Goal: Task Accomplishment & Management: Manage account settings

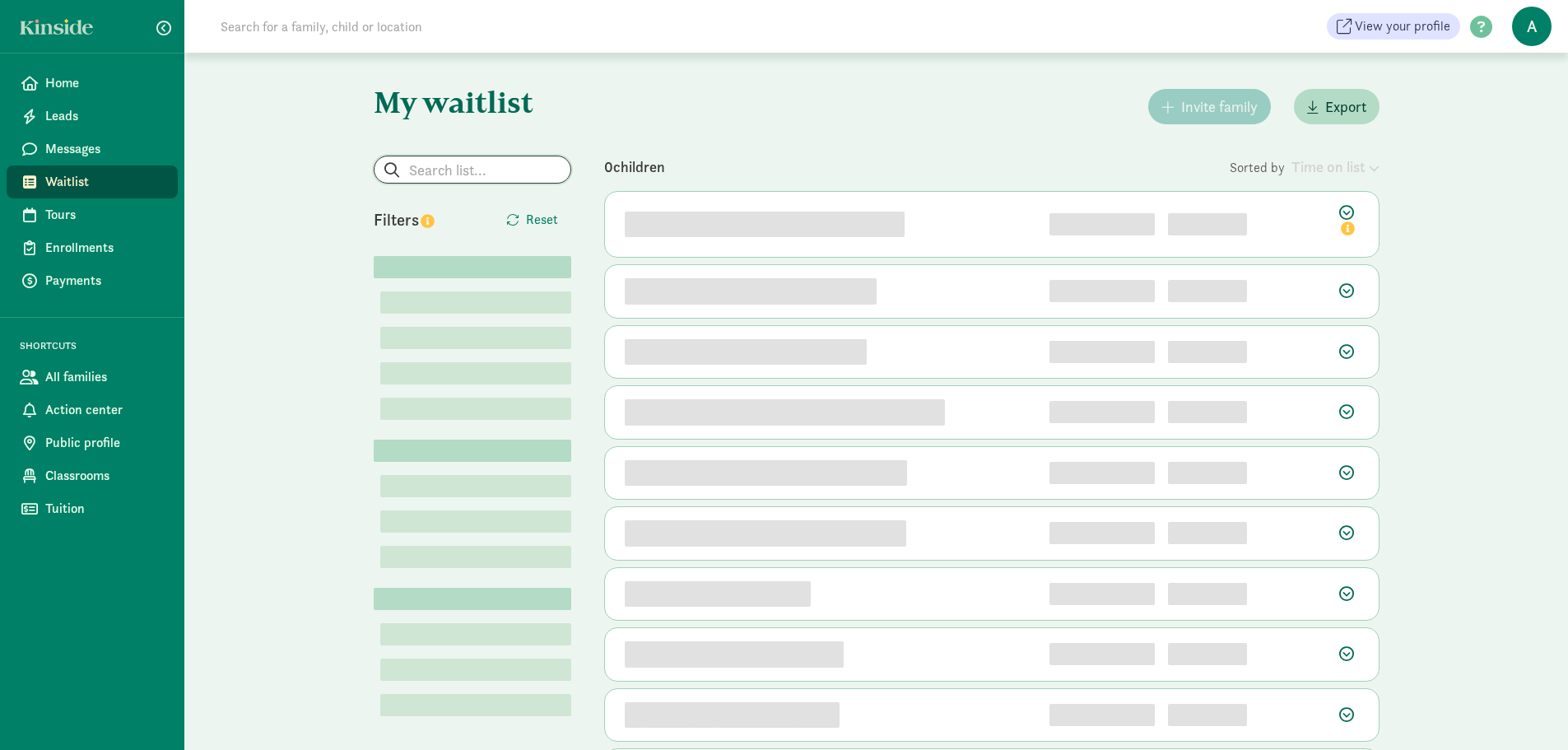
click at [477, 170] on input "search" at bounding box center [472, 169] width 196 height 26
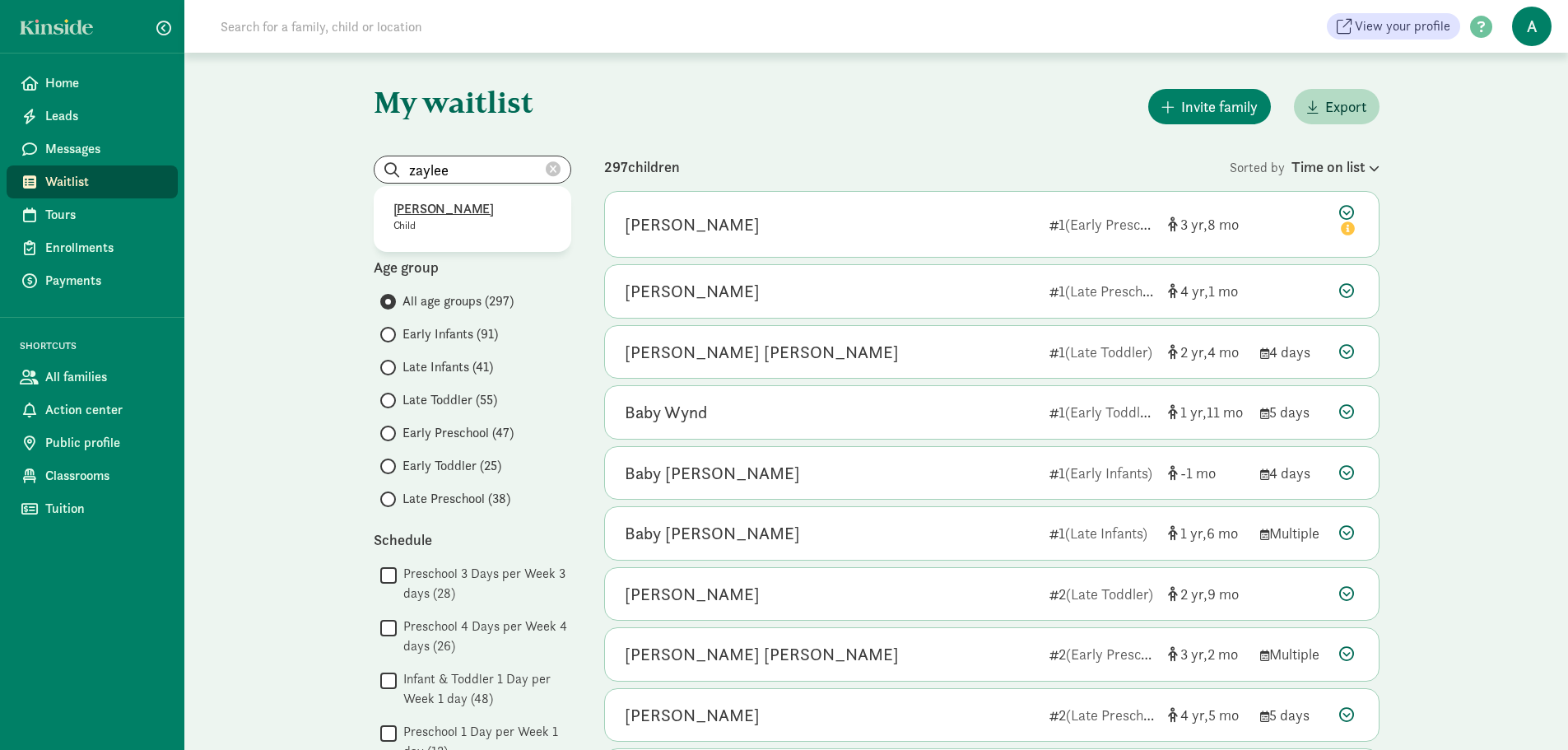
click at [472, 204] on p "[PERSON_NAME]" at bounding box center [472, 209] width 158 height 20
type input "[PERSON_NAME]"
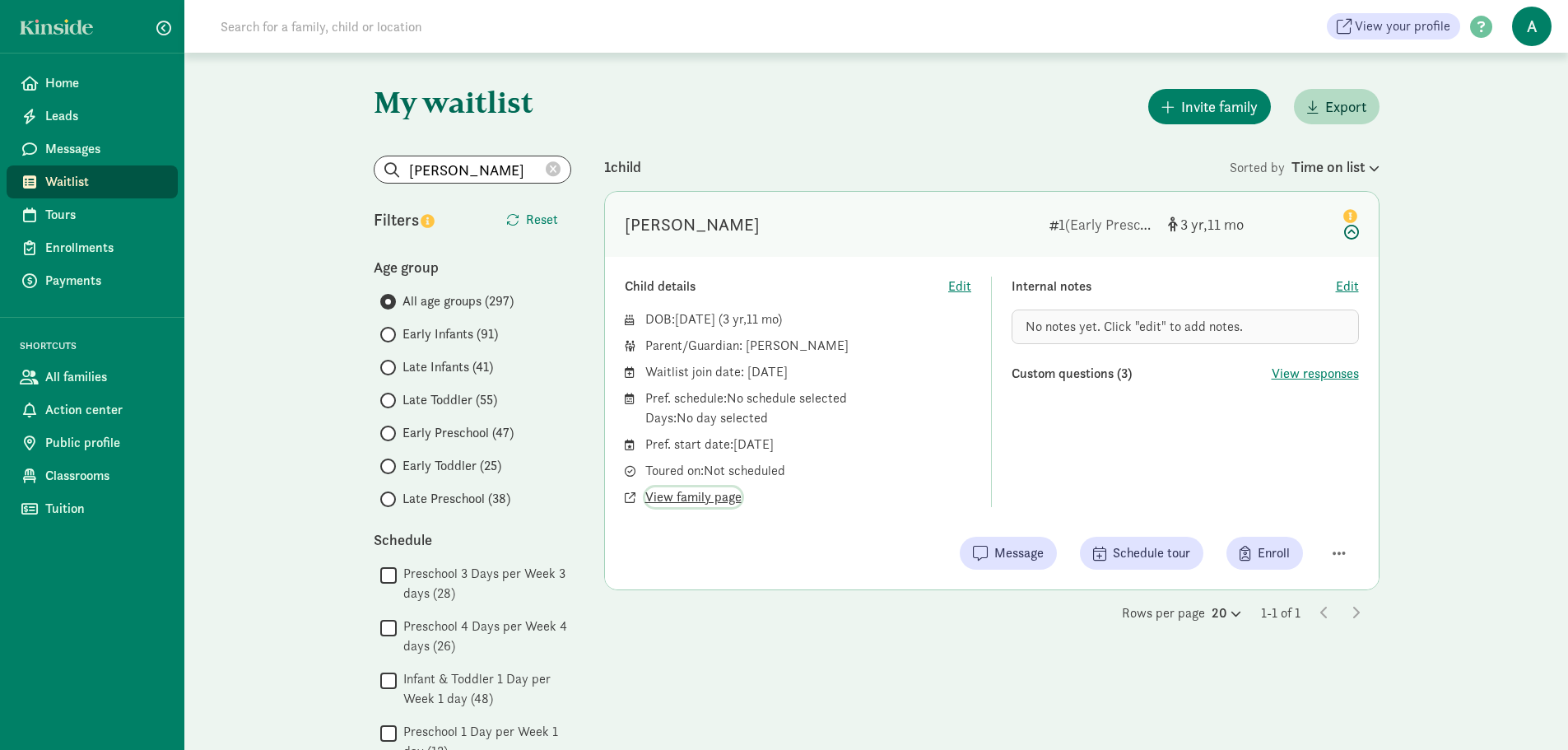
click at [708, 489] on span "View family page" at bounding box center [693, 497] width 97 height 20
click at [557, 165] on icon at bounding box center [553, 169] width 15 height 15
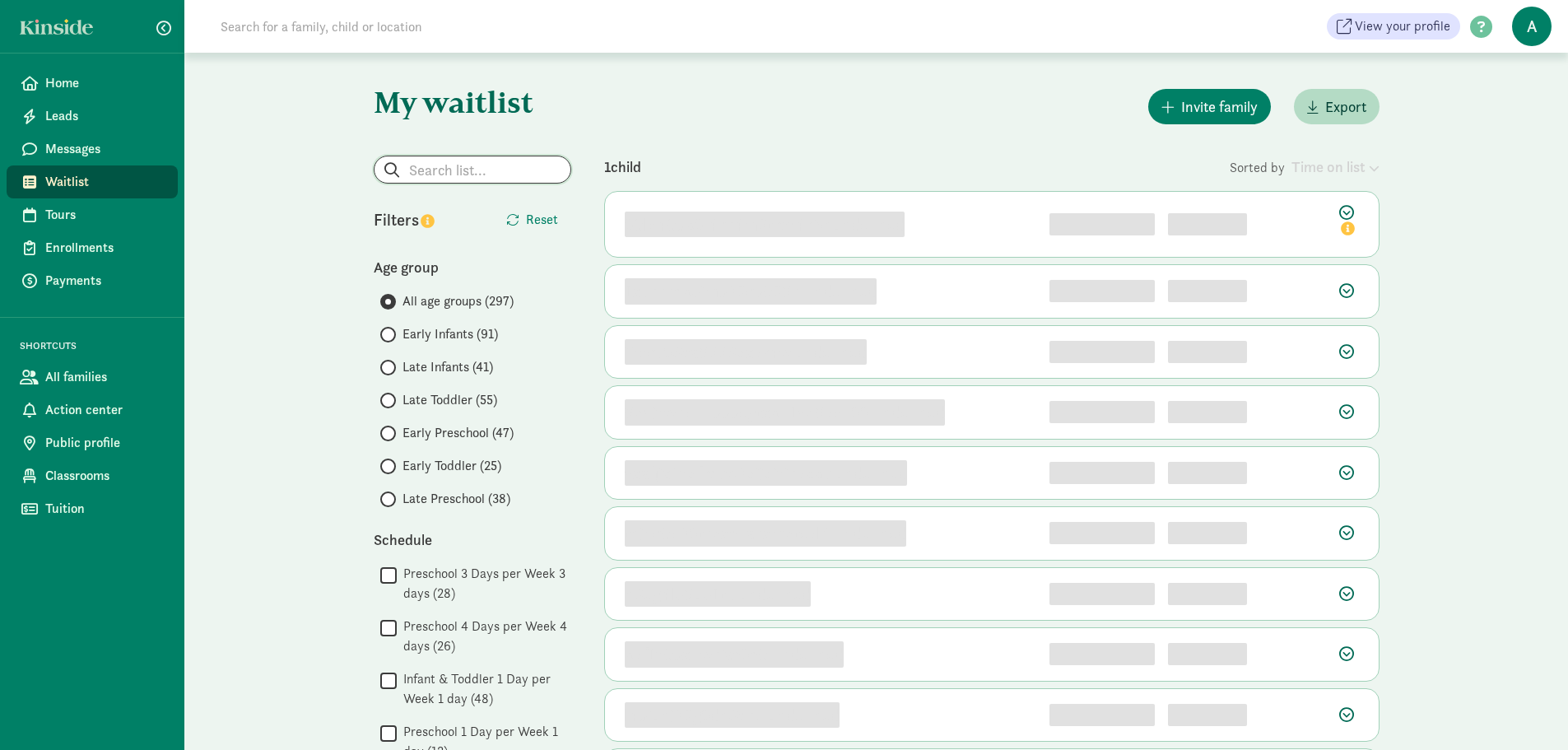
click at [553, 165] on input "search" at bounding box center [472, 169] width 196 height 26
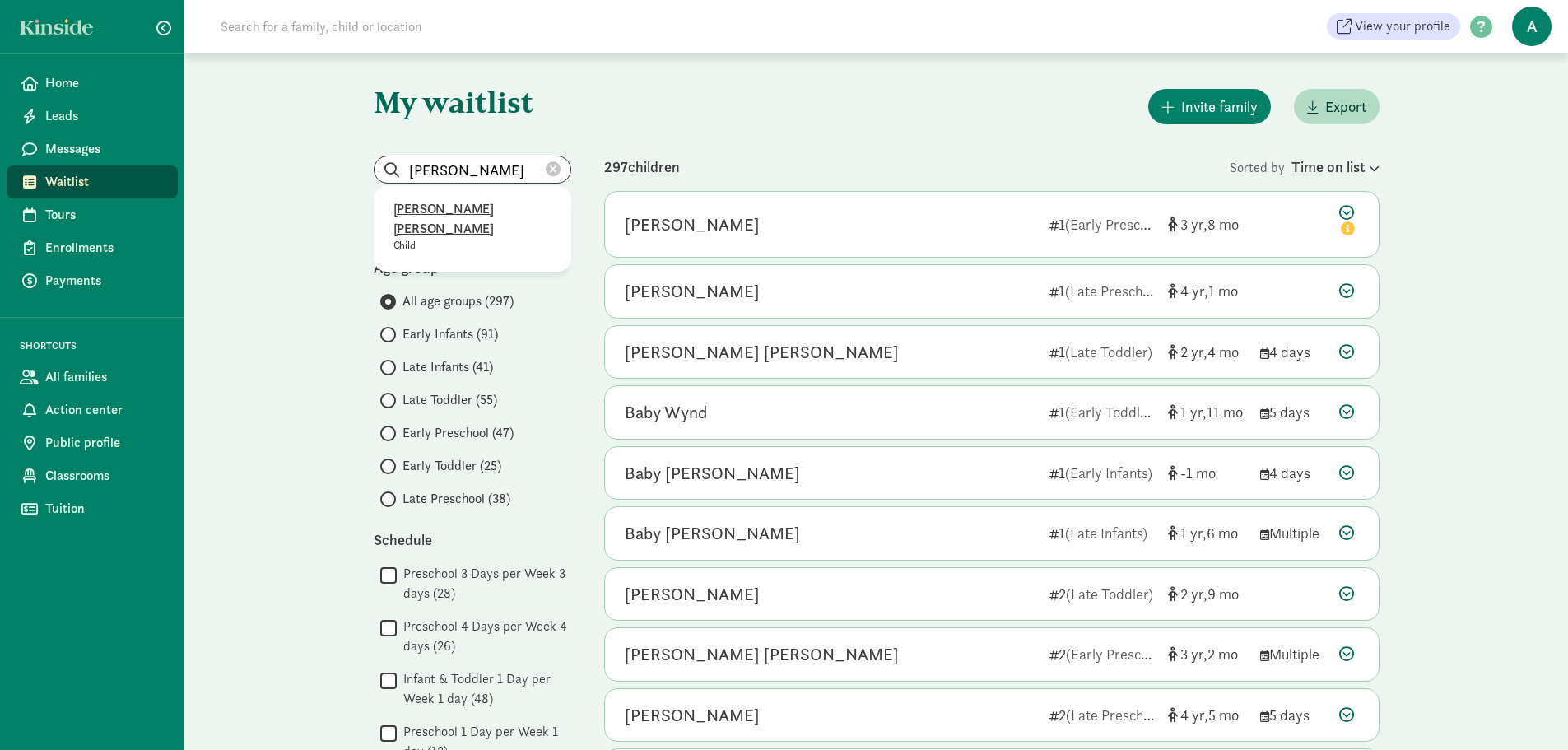
click at [478, 204] on p "[PERSON_NAME] [PERSON_NAME]" at bounding box center [472, 219] width 158 height 40
type input "[PERSON_NAME] [PERSON_NAME]"
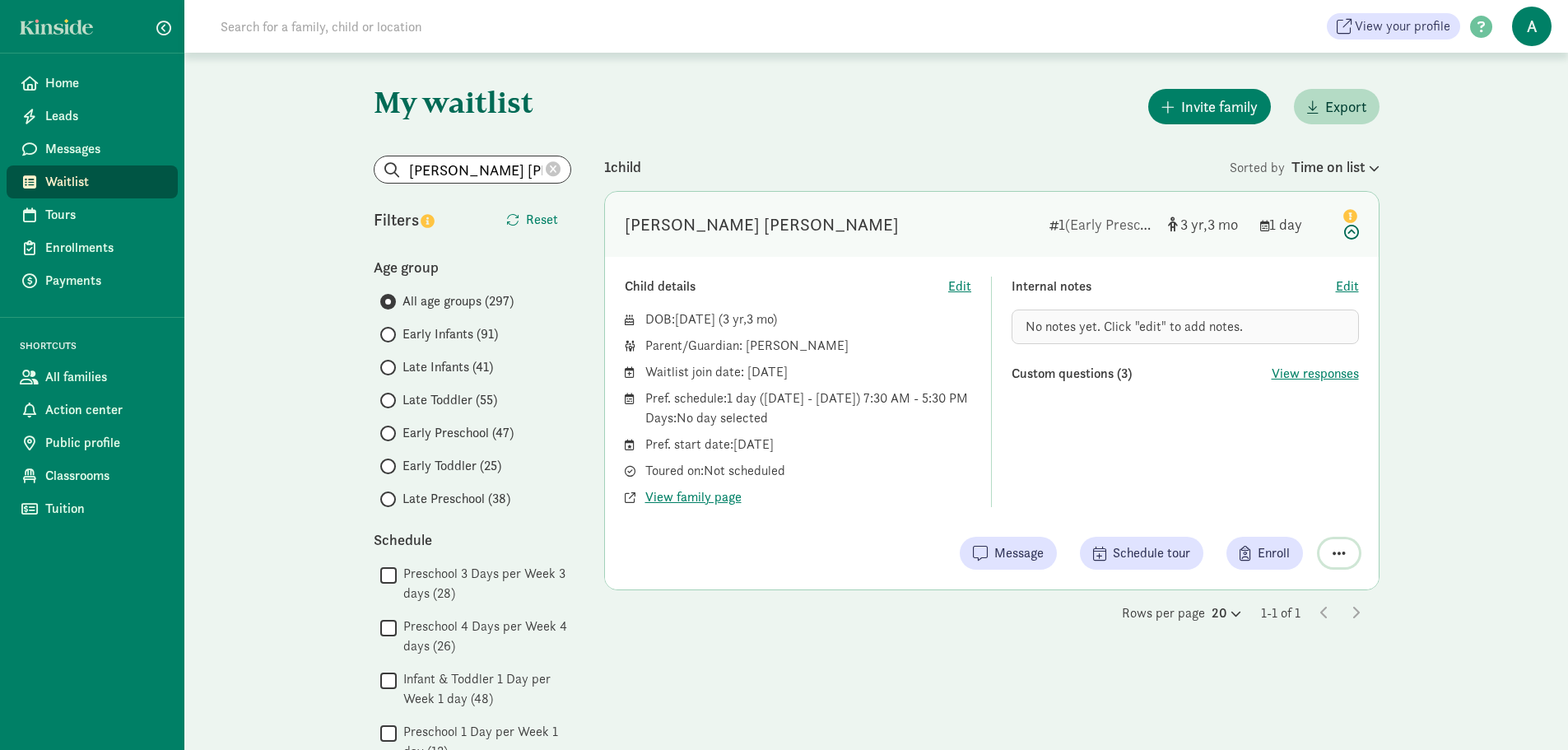
click at [1342, 551] on span "button" at bounding box center [1338, 553] width 13 height 15
click at [1258, 516] on div "Remove from list" at bounding box center [1281, 511] width 127 height 20
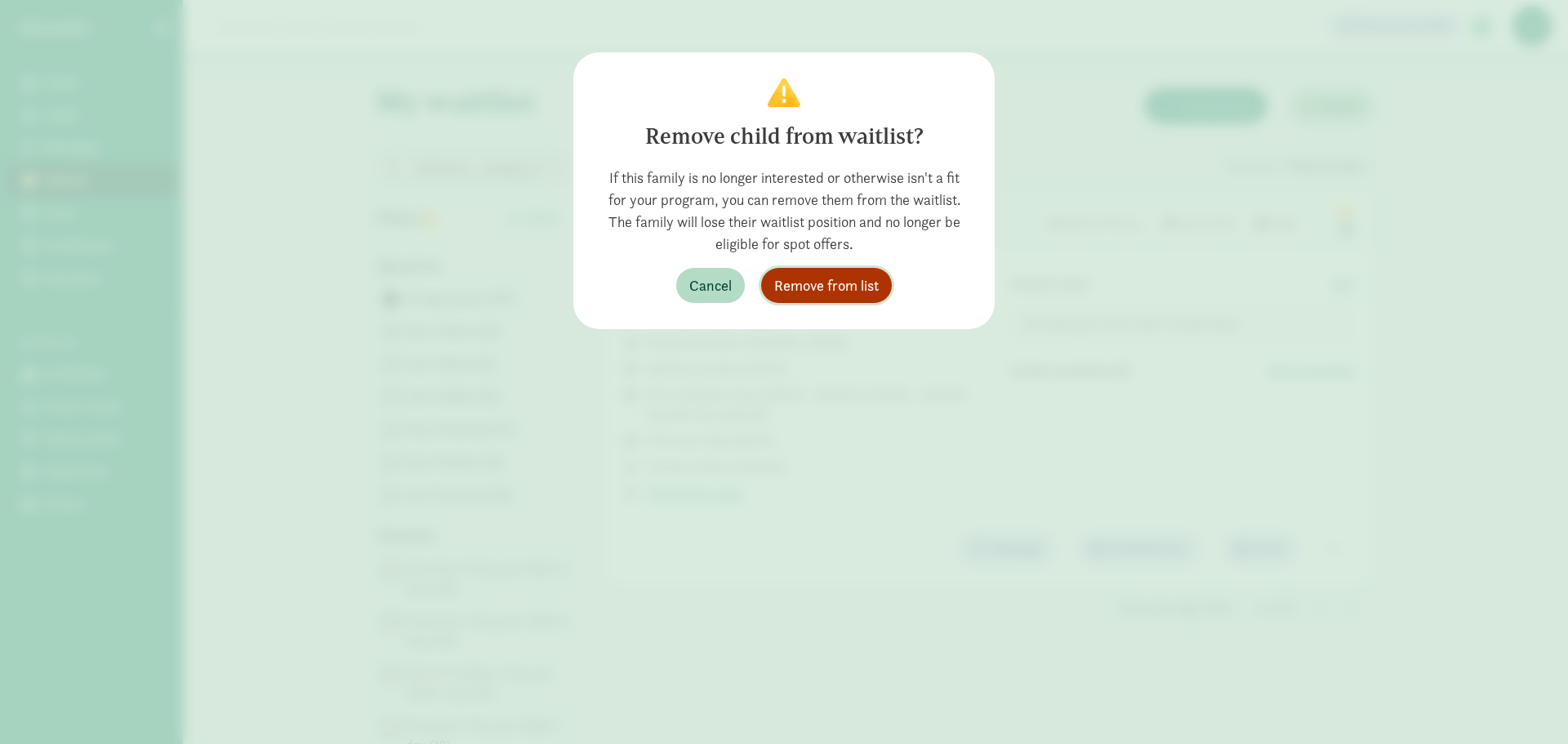
click at [840, 297] on button "Remove from list" at bounding box center [827, 286] width 130 height 36
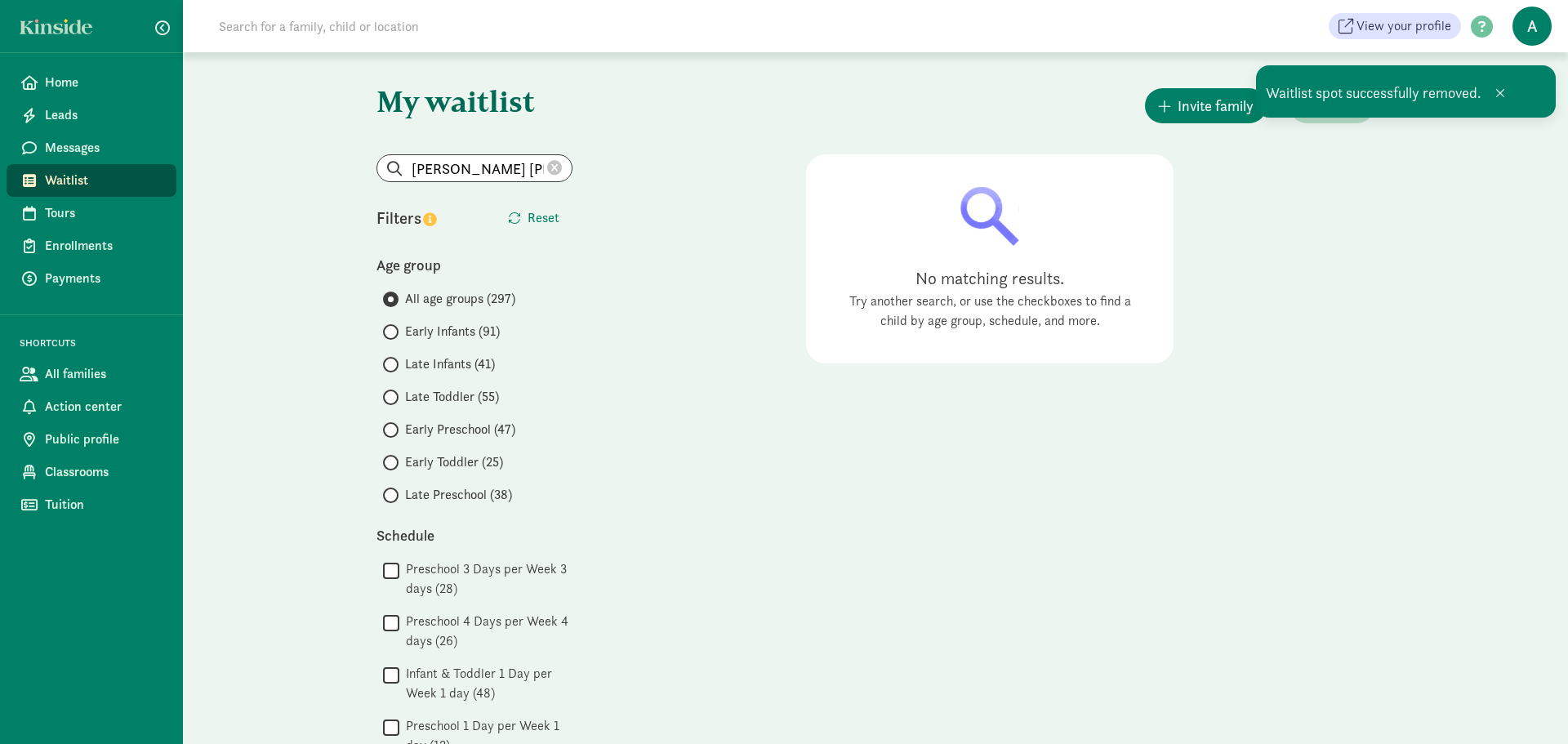
click at [555, 167] on icon at bounding box center [554, 168] width 15 height 15
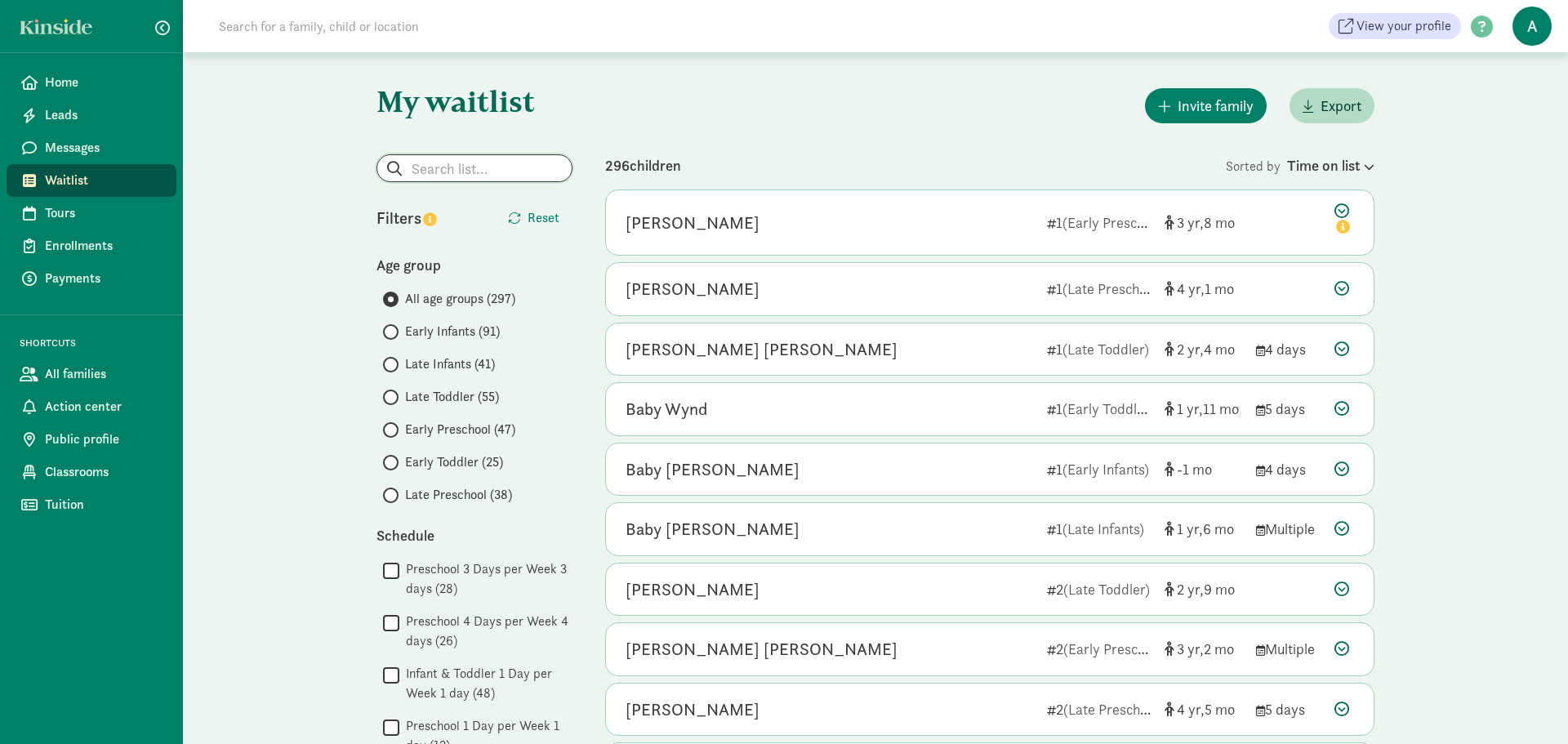
click at [453, 163] on input "search" at bounding box center [474, 168] width 195 height 26
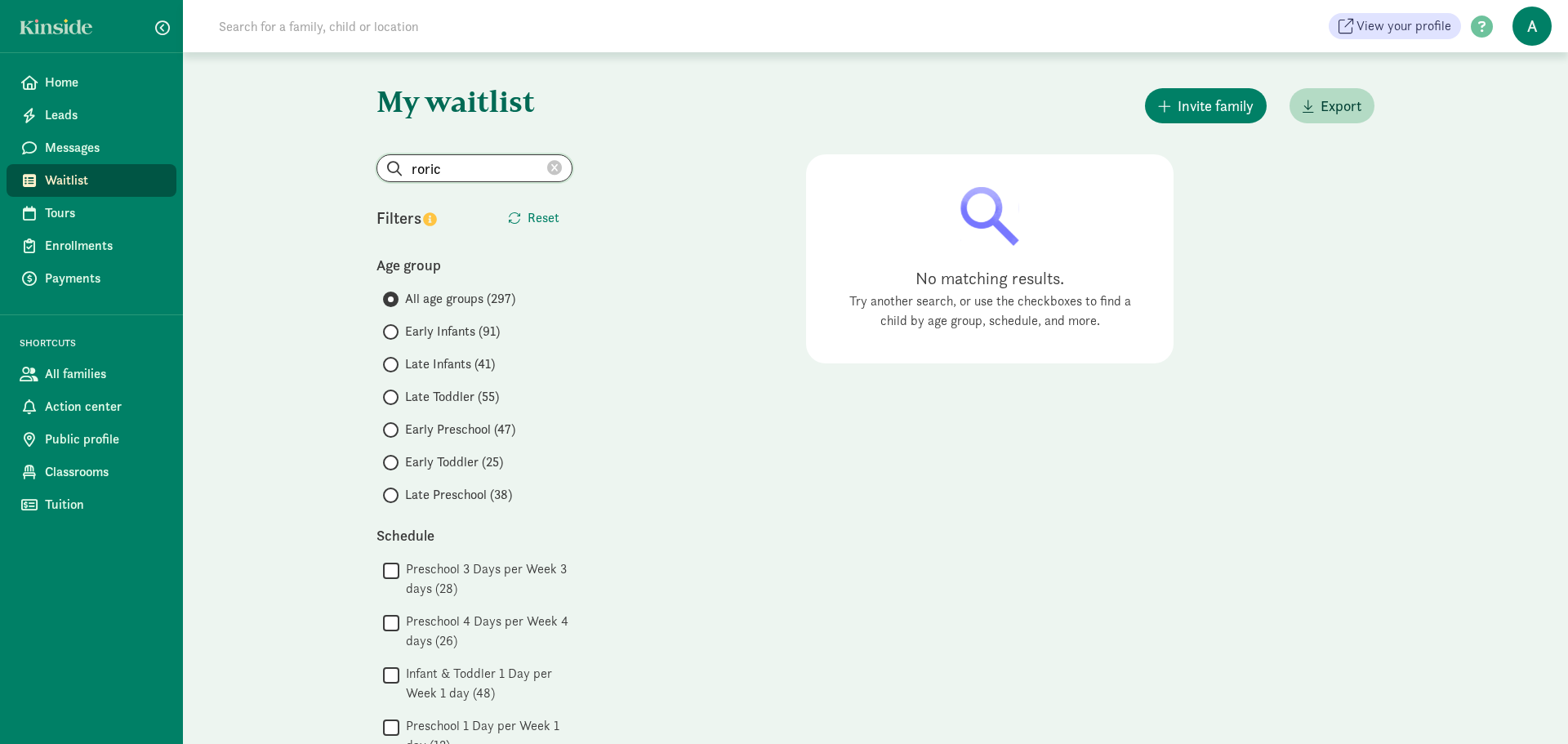
type input "roric"
click at [558, 167] on icon at bounding box center [554, 168] width 15 height 15
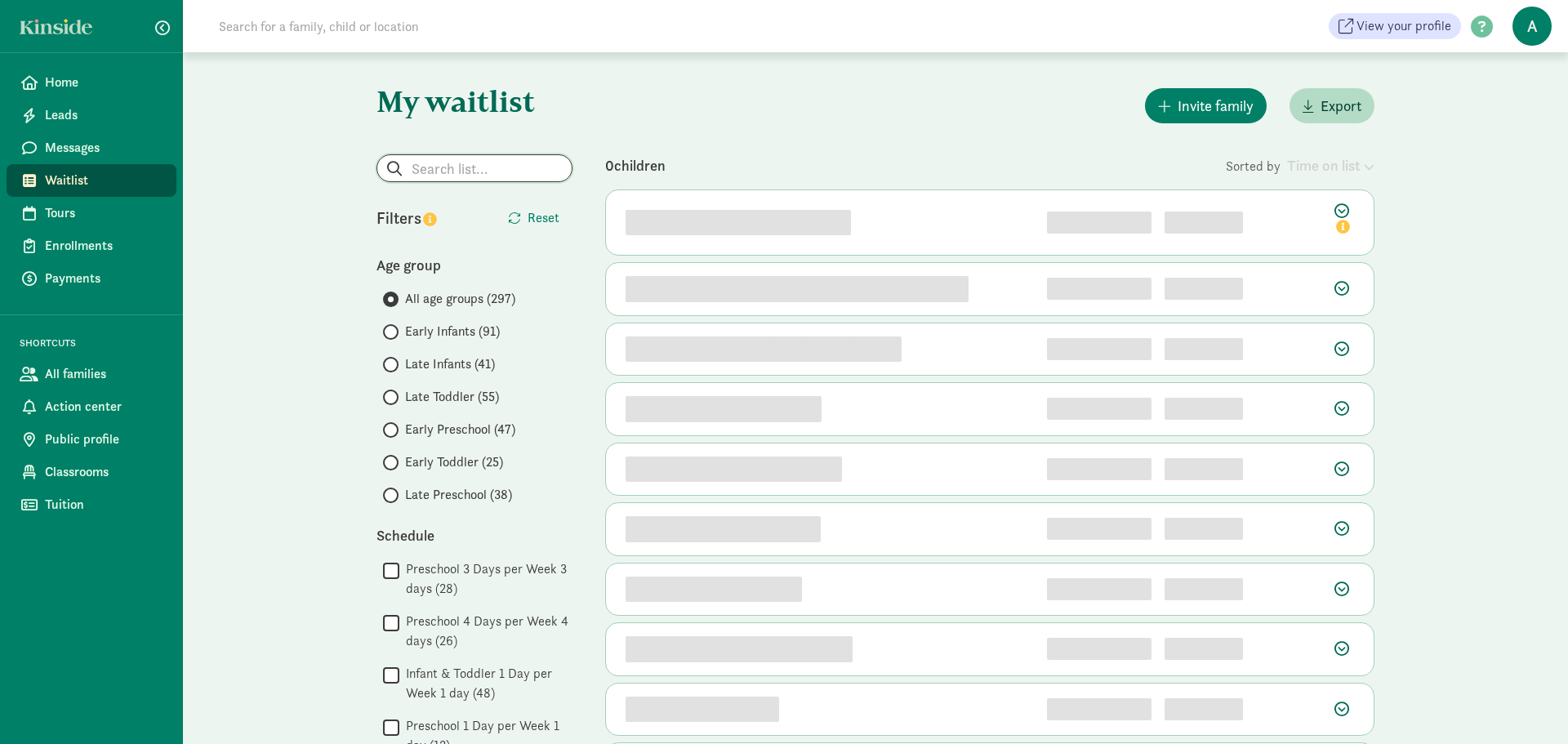
click at [524, 169] on input "search" at bounding box center [474, 168] width 195 height 26
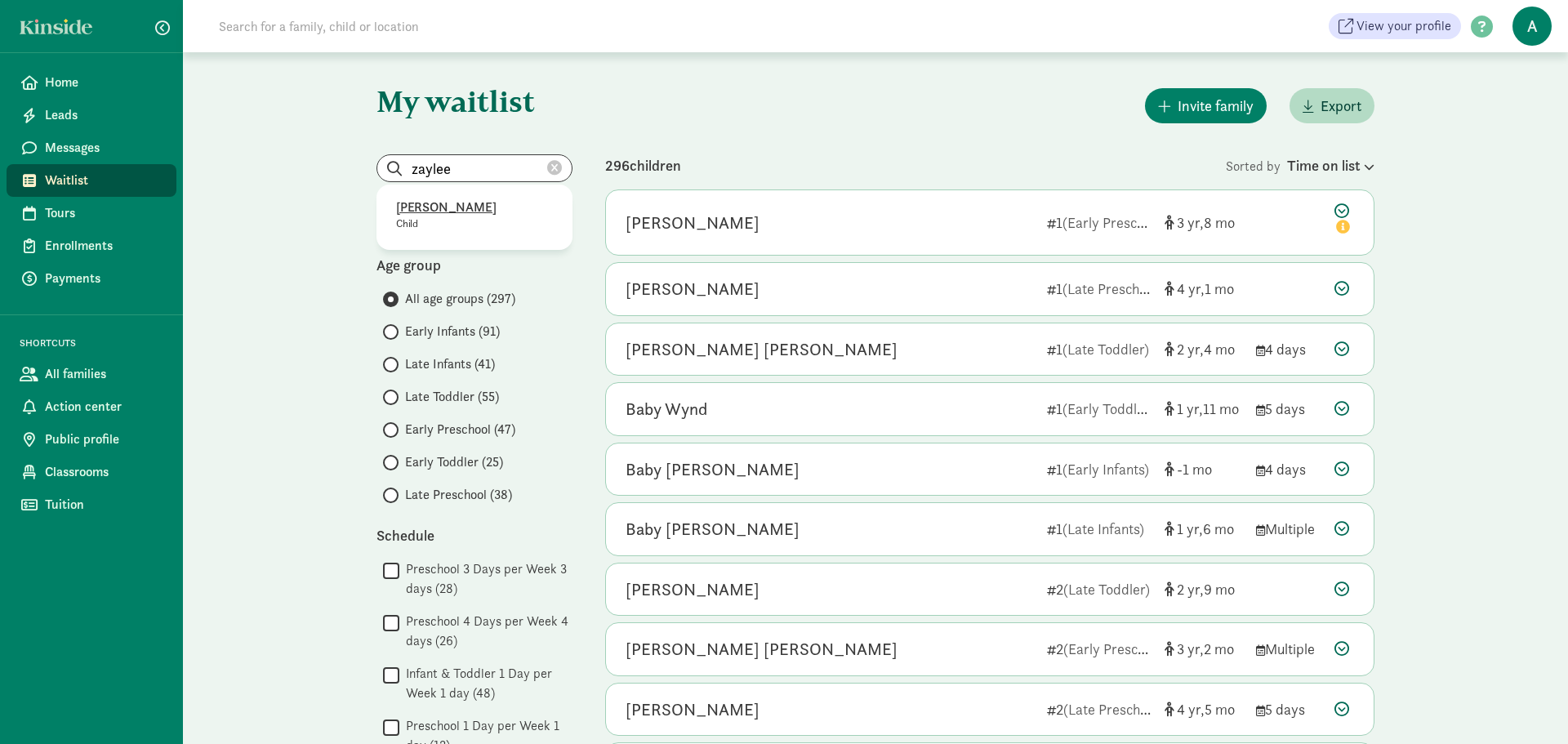
click at [482, 209] on p "[PERSON_NAME]" at bounding box center [474, 207] width 157 height 20
type input "[PERSON_NAME]"
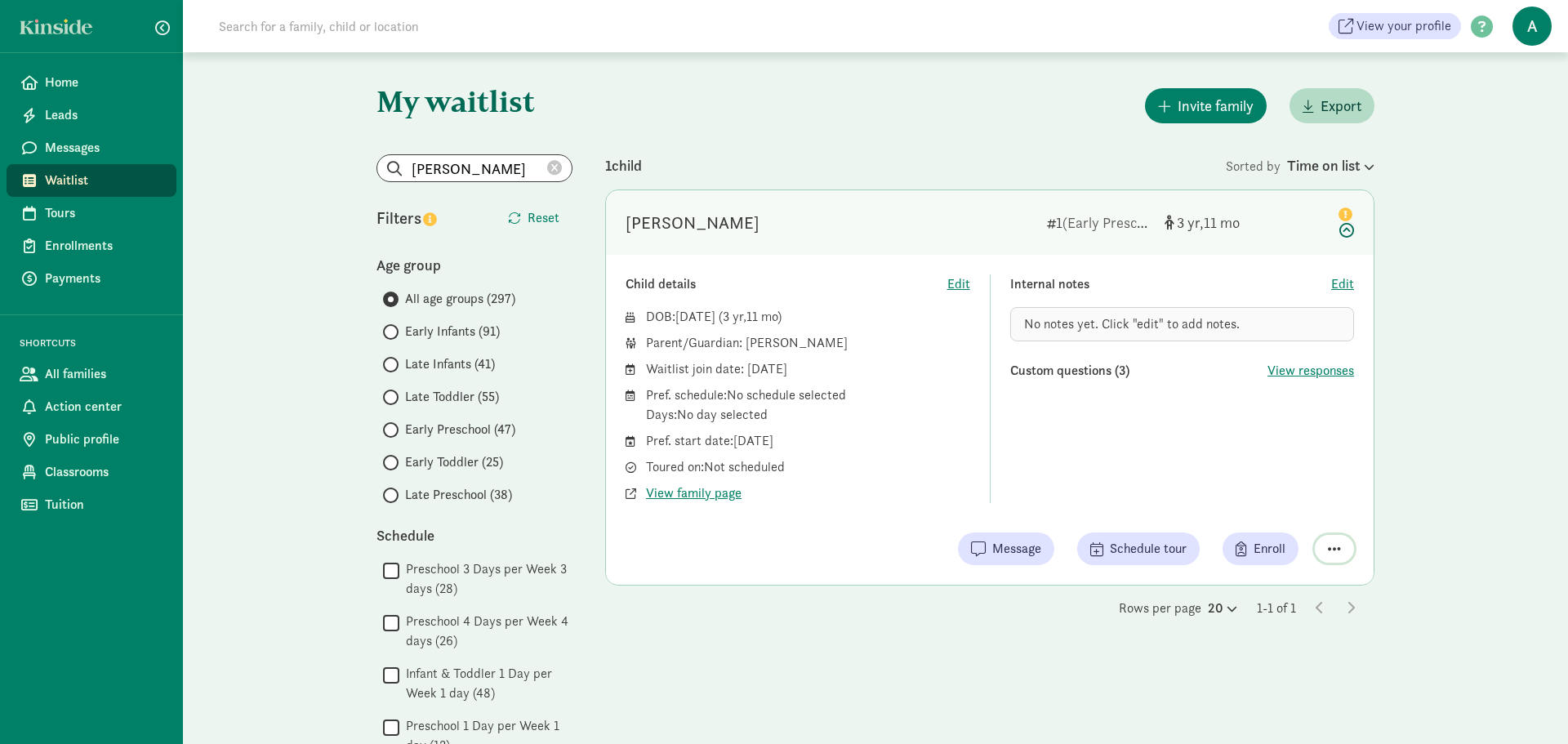
click at [1336, 546] on span "button" at bounding box center [1334, 548] width 13 height 15
click at [1290, 512] on div "Remove from list" at bounding box center [1278, 507] width 126 height 20
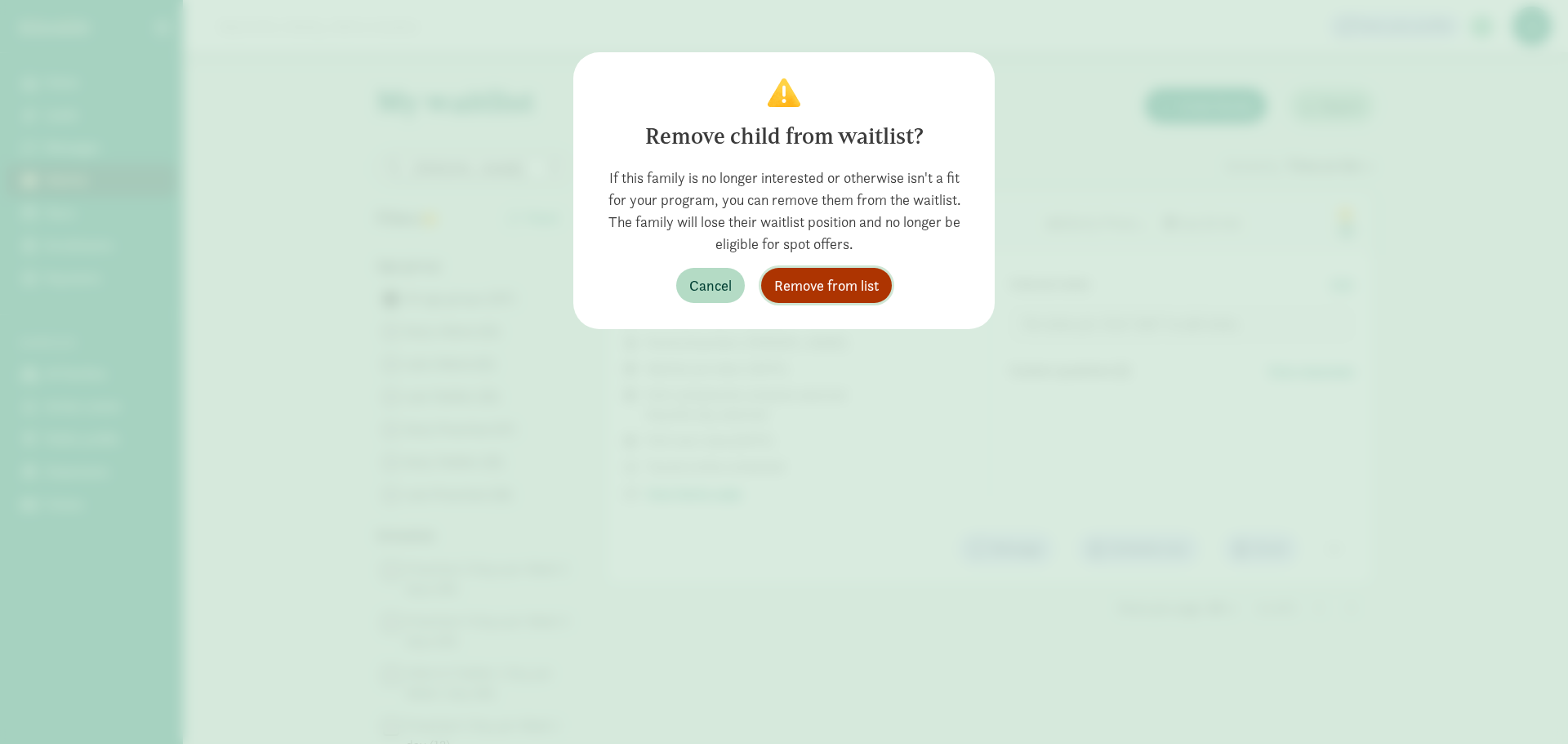
click at [832, 287] on span "Remove from list" at bounding box center [827, 286] width 105 height 22
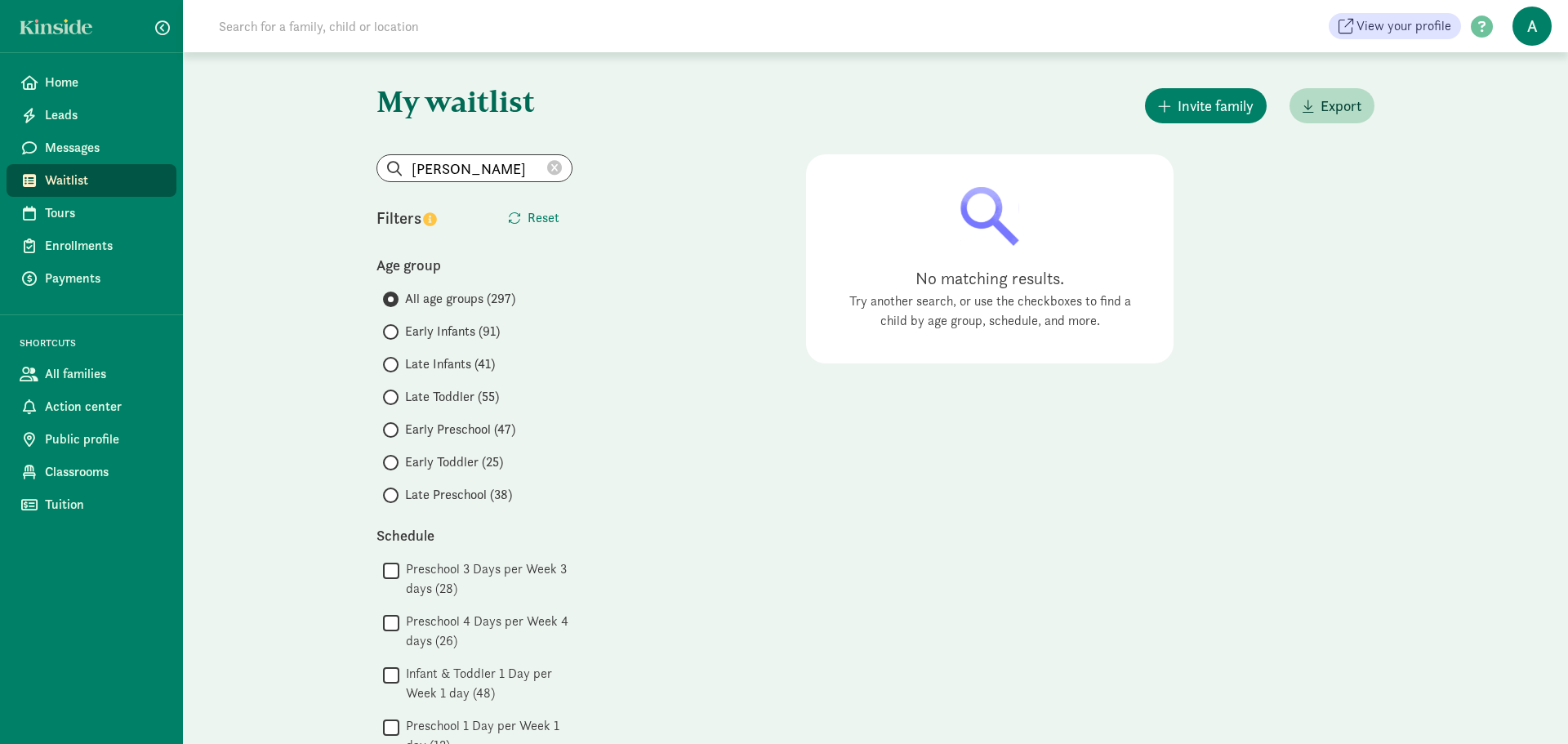
click at [554, 167] on icon at bounding box center [554, 168] width 15 height 15
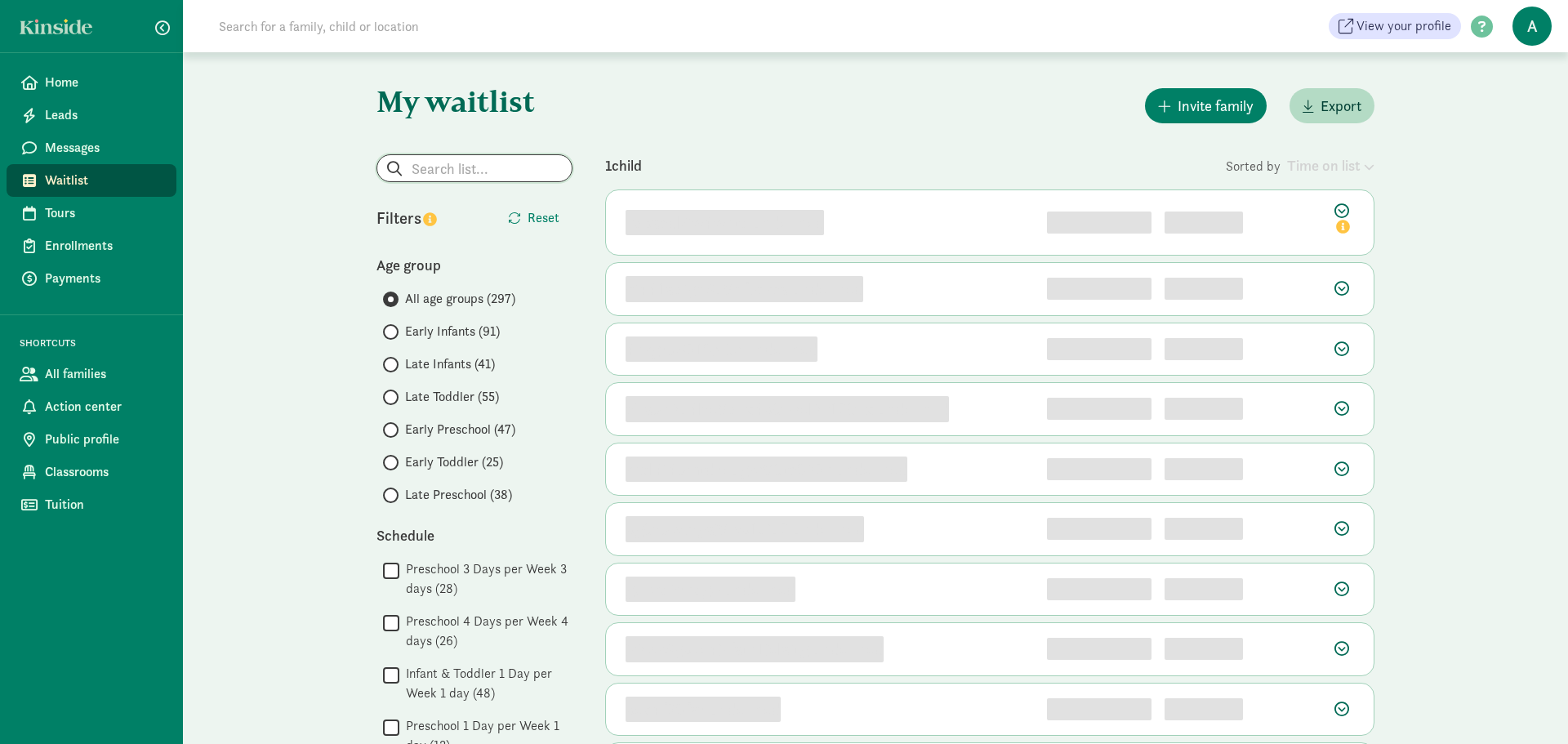
click at [552, 167] on input "search" at bounding box center [474, 168] width 195 height 26
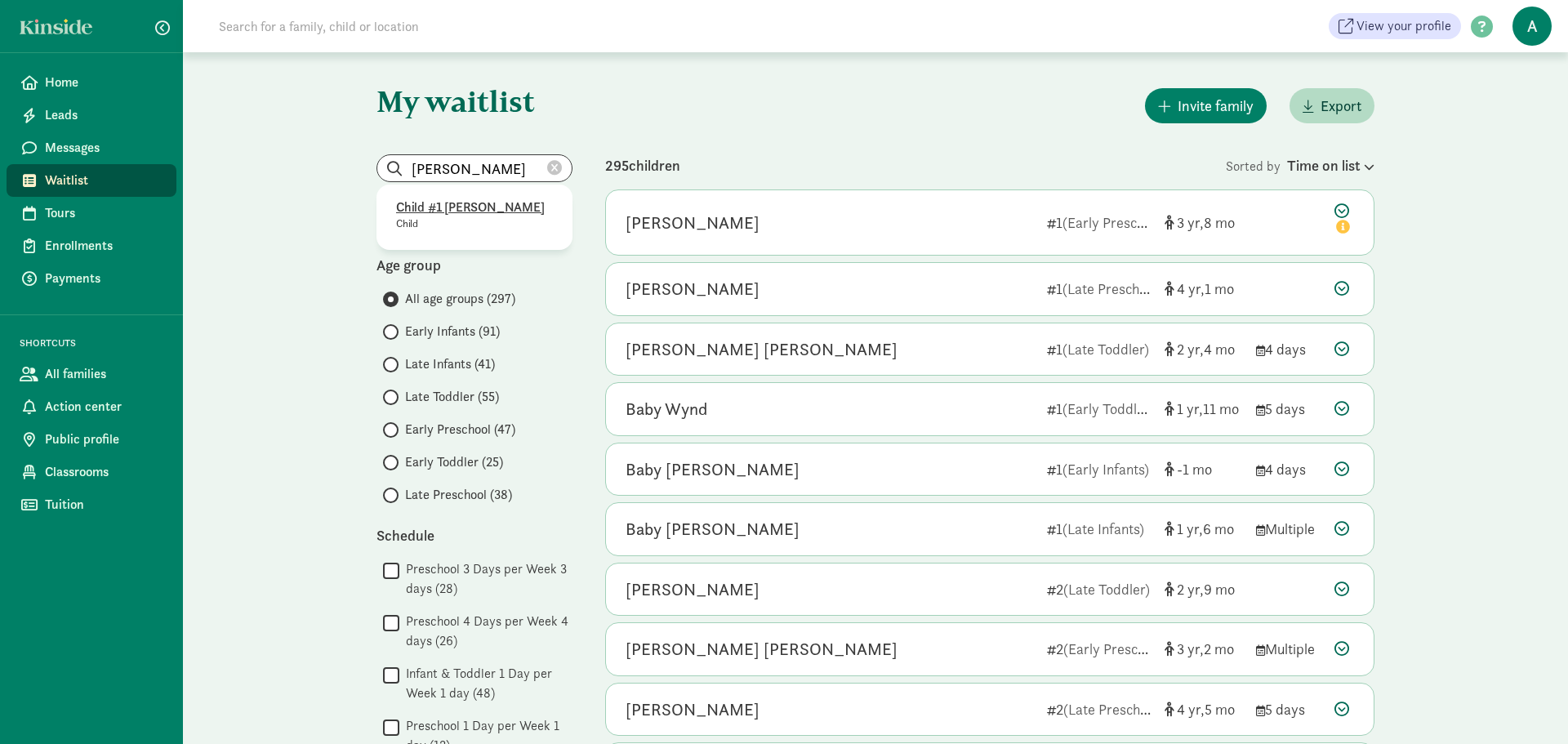
click at [474, 213] on p "Child #1 [PERSON_NAME]" at bounding box center [474, 207] width 157 height 20
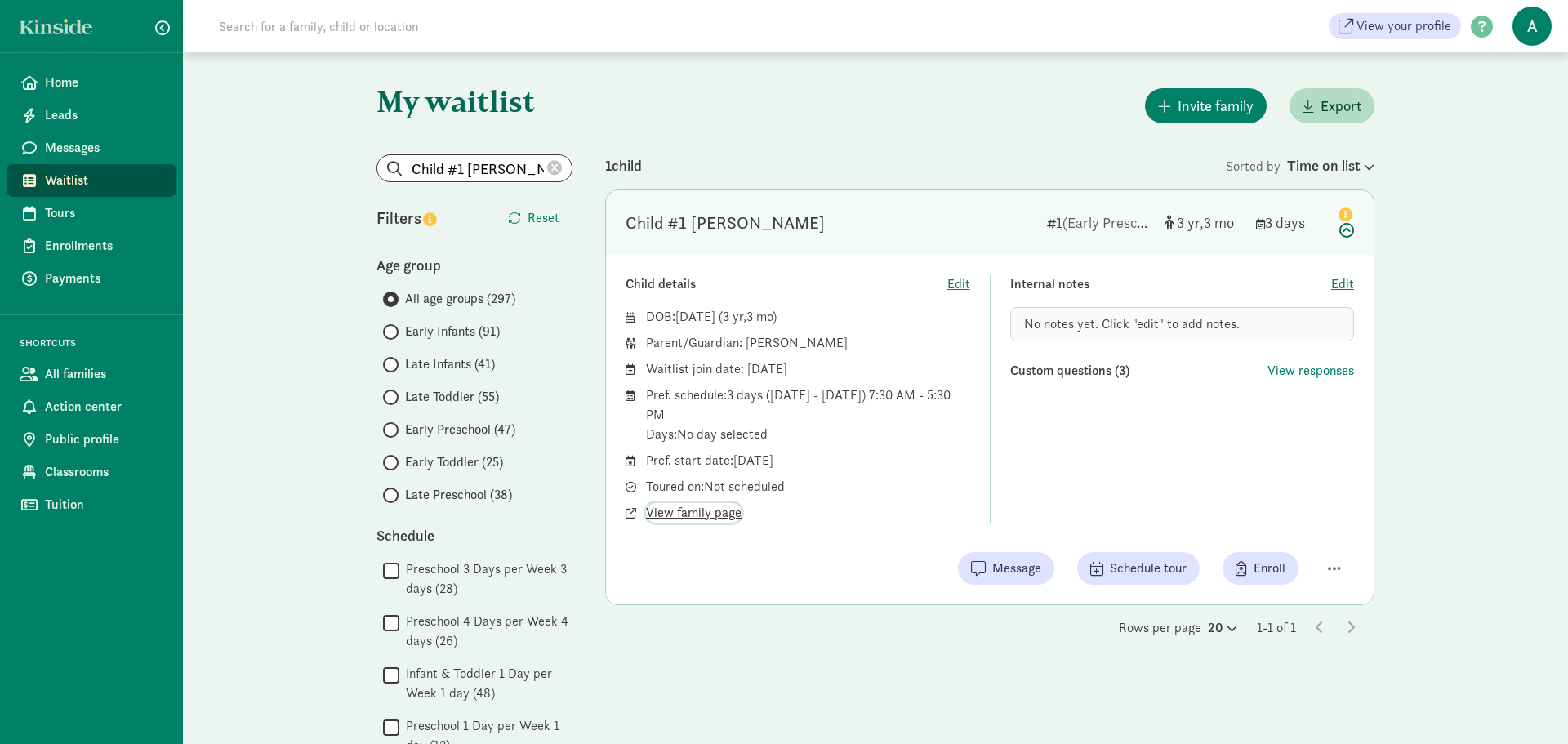
click at [712, 516] on span "View family page" at bounding box center [694, 513] width 96 height 20
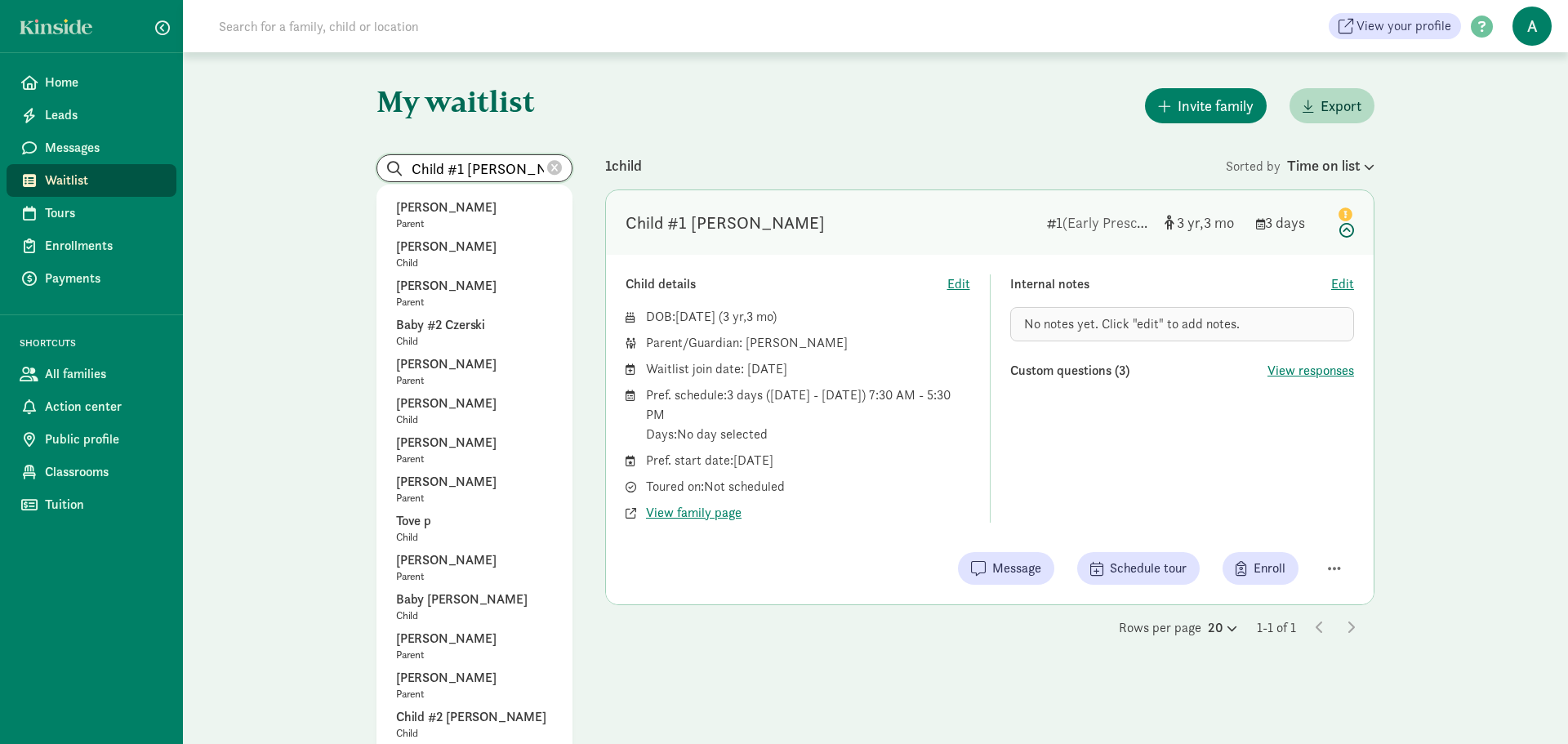
drag, startPoint x: 530, startPoint y: 176, endPoint x: 352, endPoint y: 174, distance: 178.0
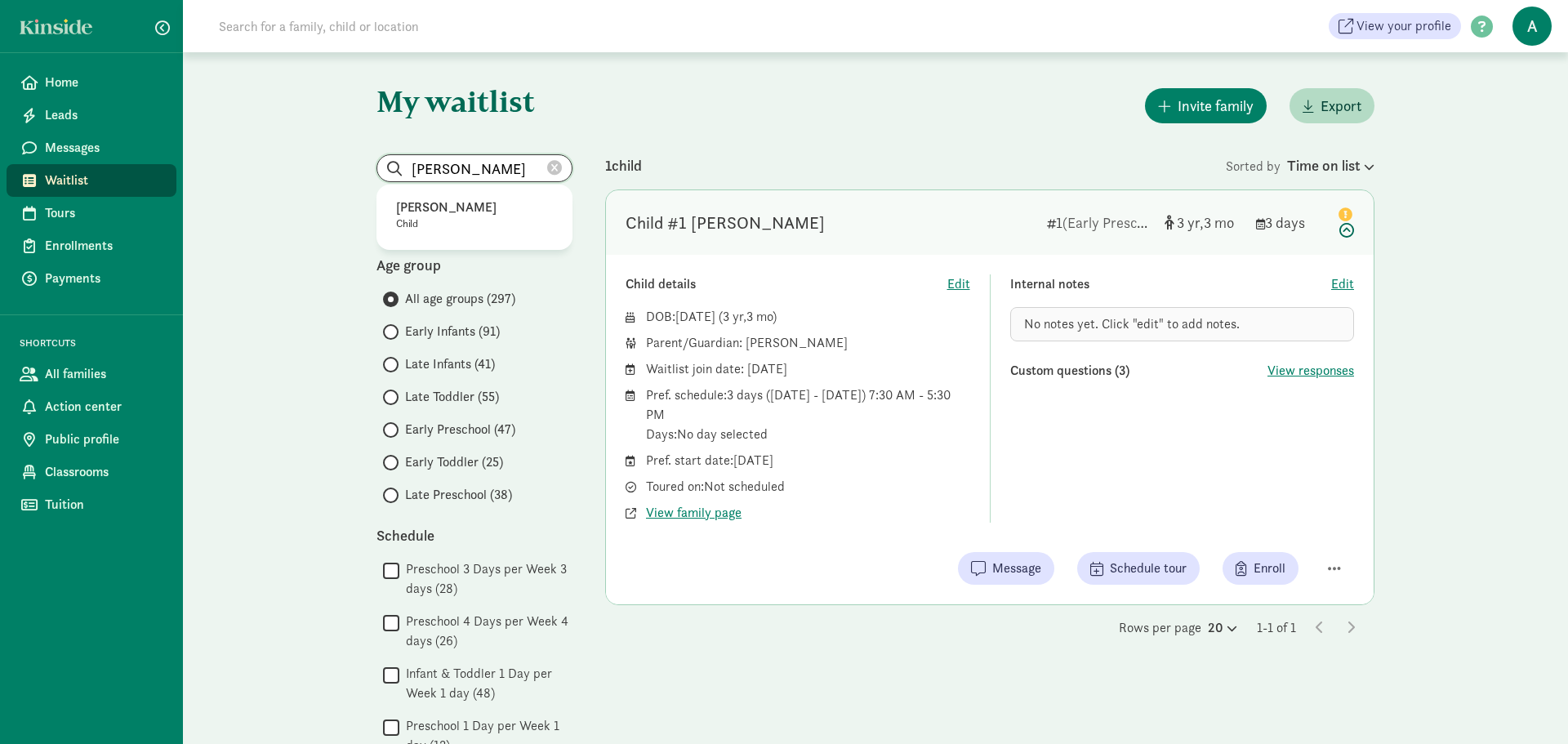
type input "[PERSON_NAME]"
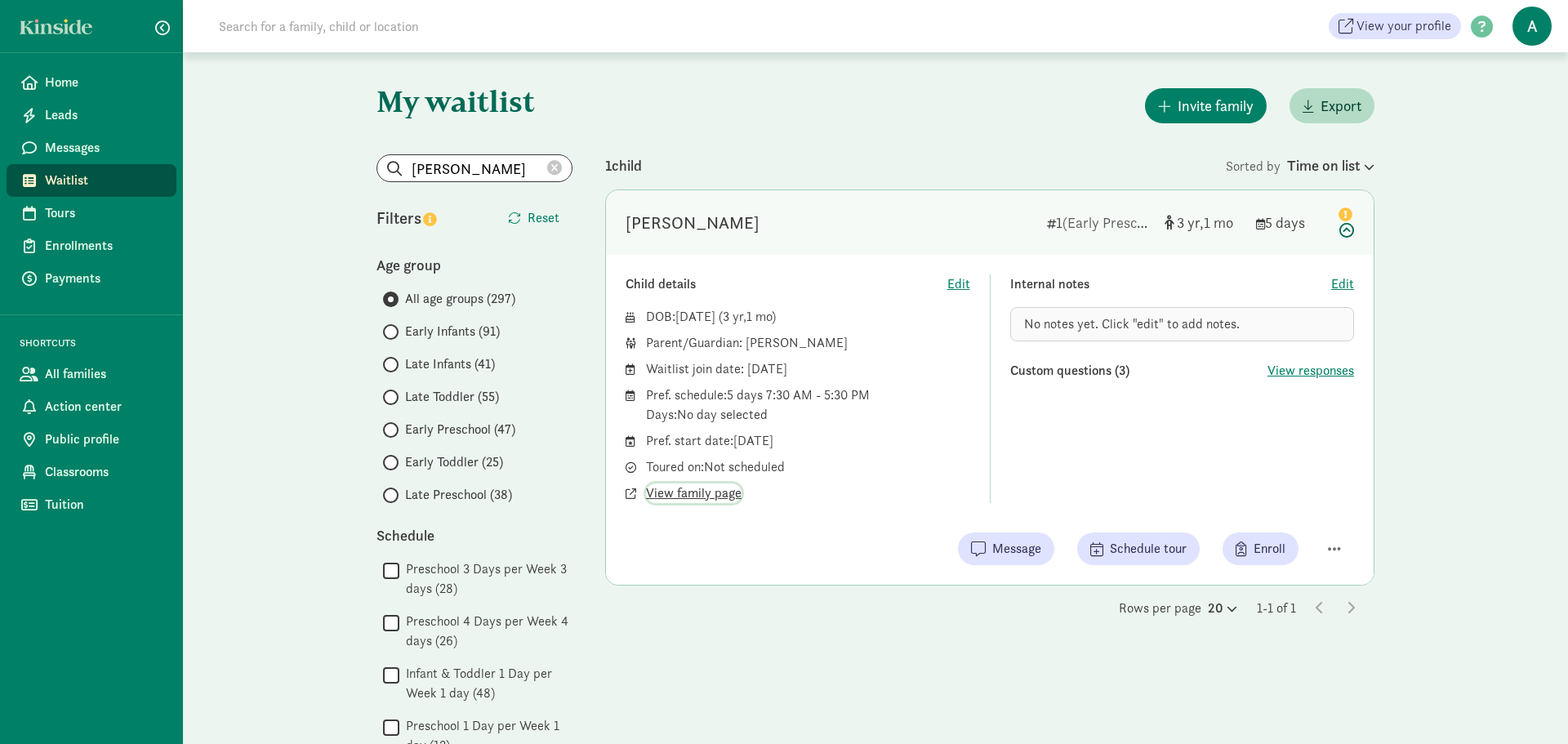
click at [719, 493] on span "View family page" at bounding box center [694, 493] width 96 height 20
drag, startPoint x: 749, startPoint y: 346, endPoint x: 833, endPoint y: 348, distance: 84.0
click at [833, 348] on div "Parent/Guardian: [PERSON_NAME]" at bounding box center [808, 343] width 324 height 20
click at [650, 234] on div "[PERSON_NAME]" at bounding box center [693, 222] width 134 height 26
click at [646, 215] on div "[PERSON_NAME]" at bounding box center [693, 222] width 134 height 26
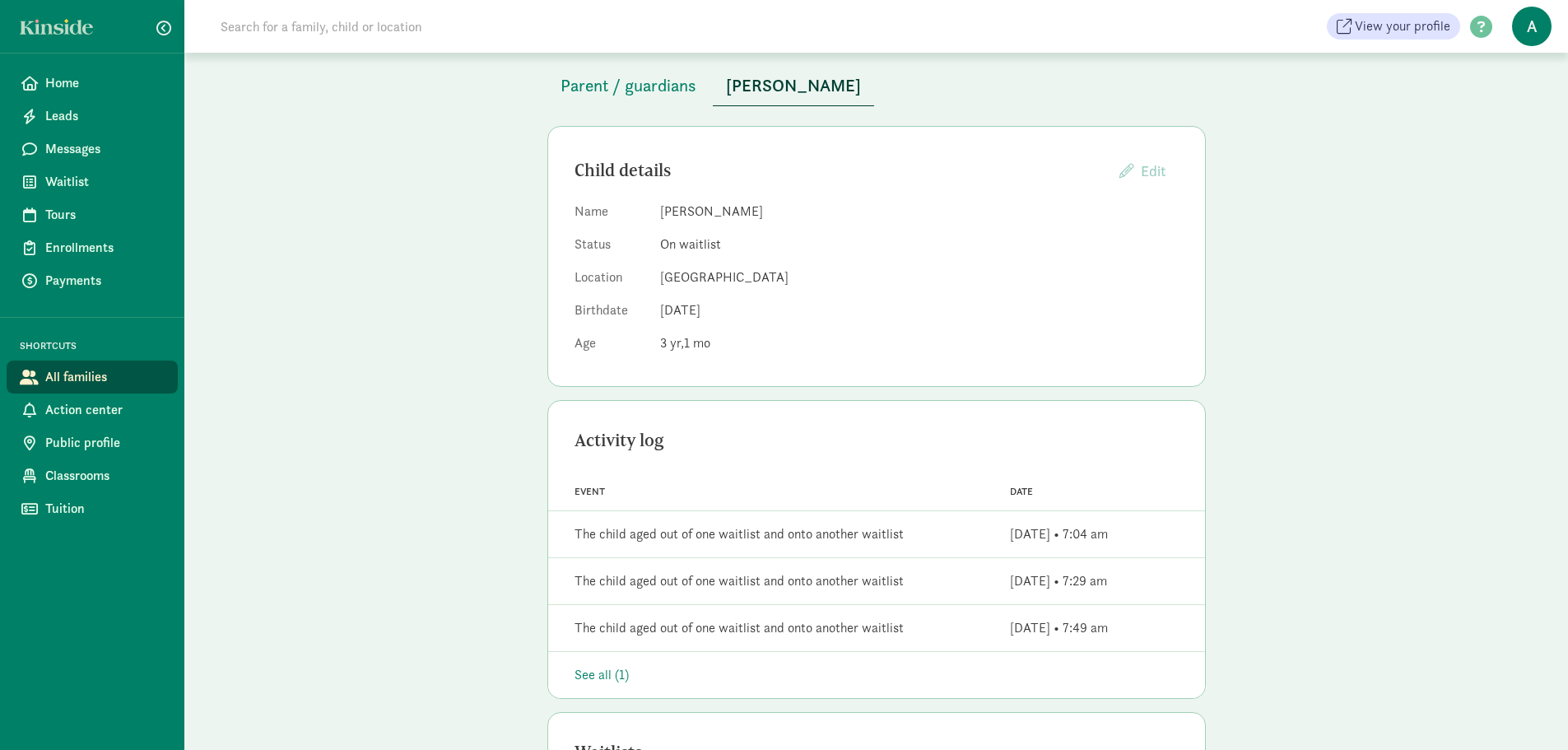
scroll to position [20, 0]
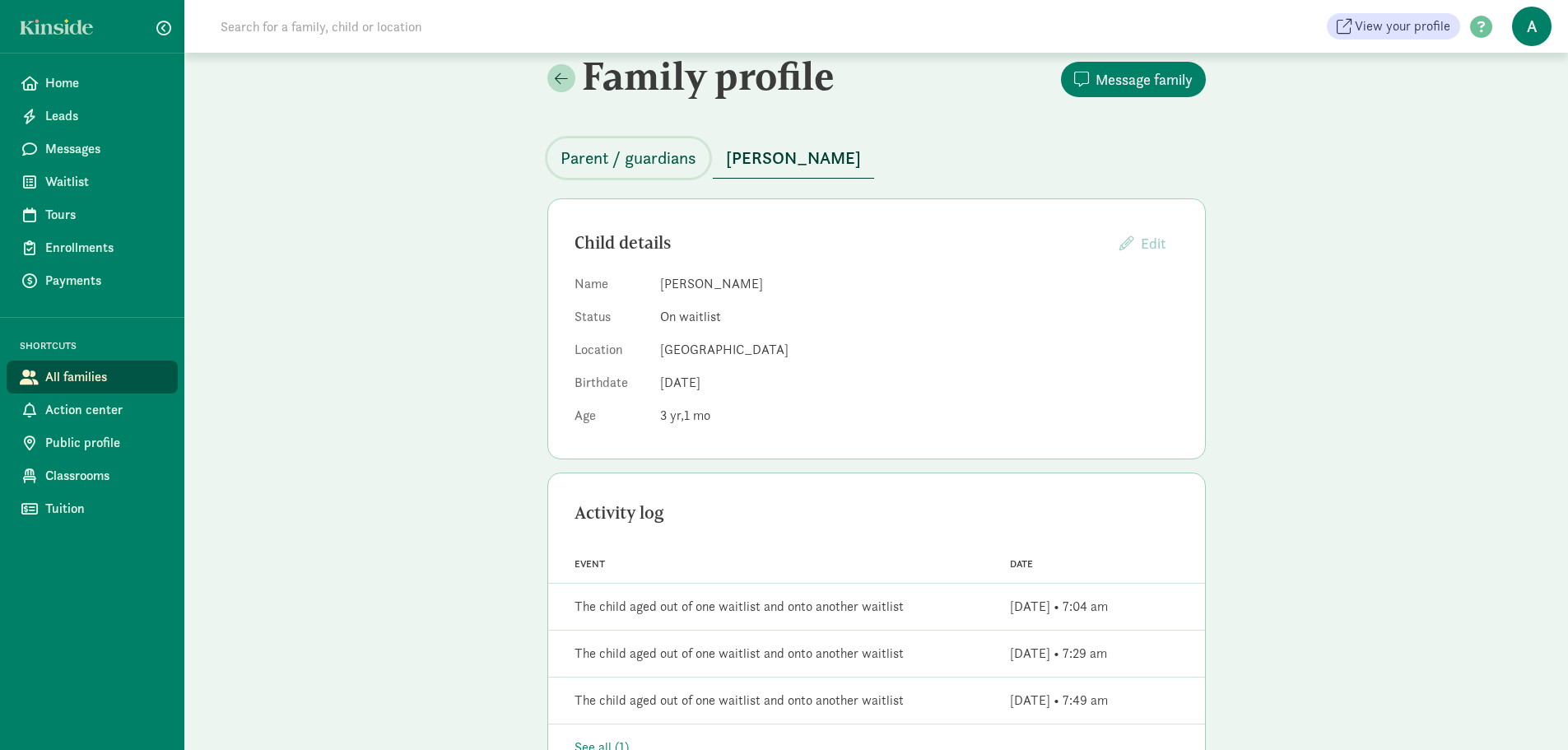
click at [610, 146] on span "Parent / guardians" at bounding box center [628, 158] width 135 height 26
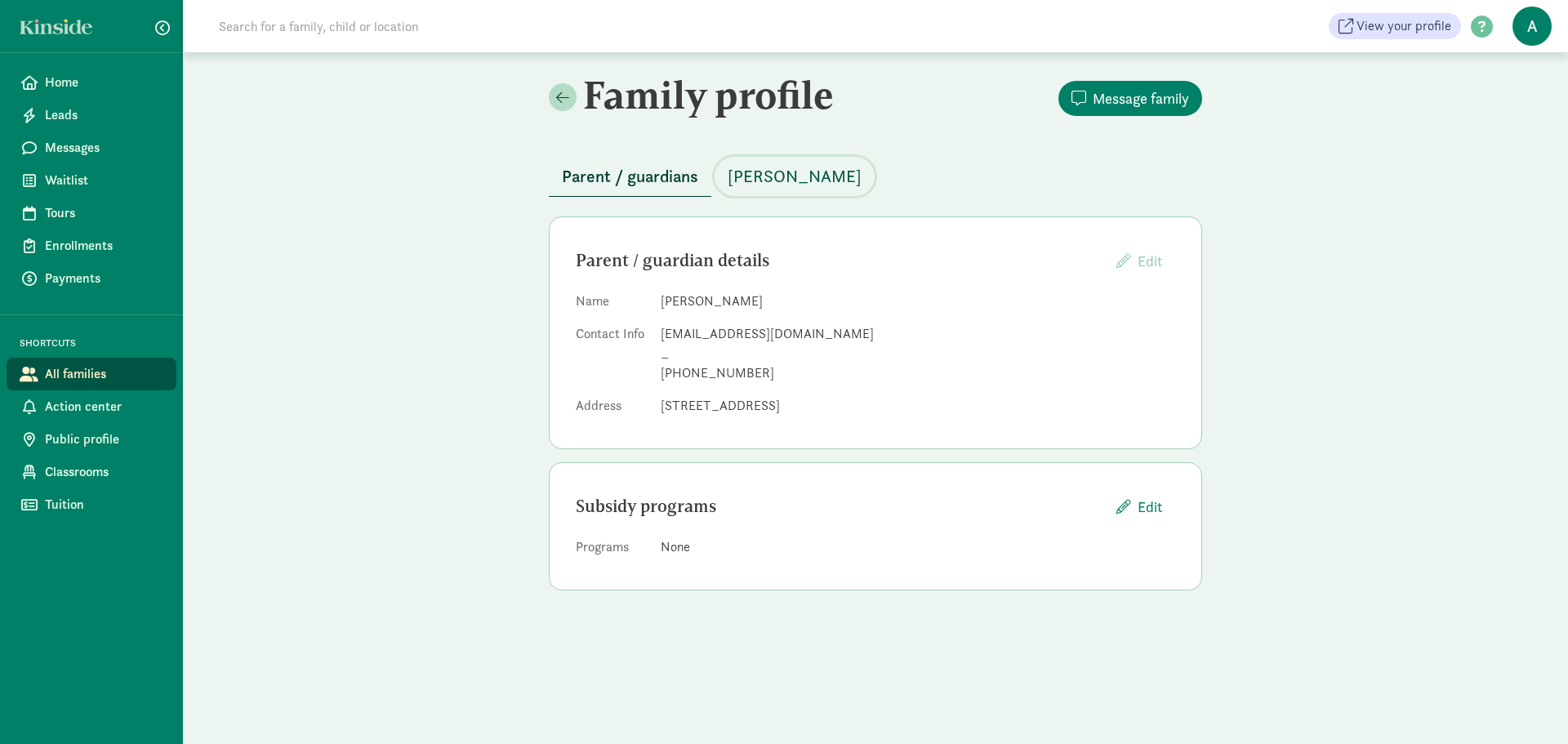
click at [767, 186] on span "[PERSON_NAME]" at bounding box center [795, 176] width 134 height 26
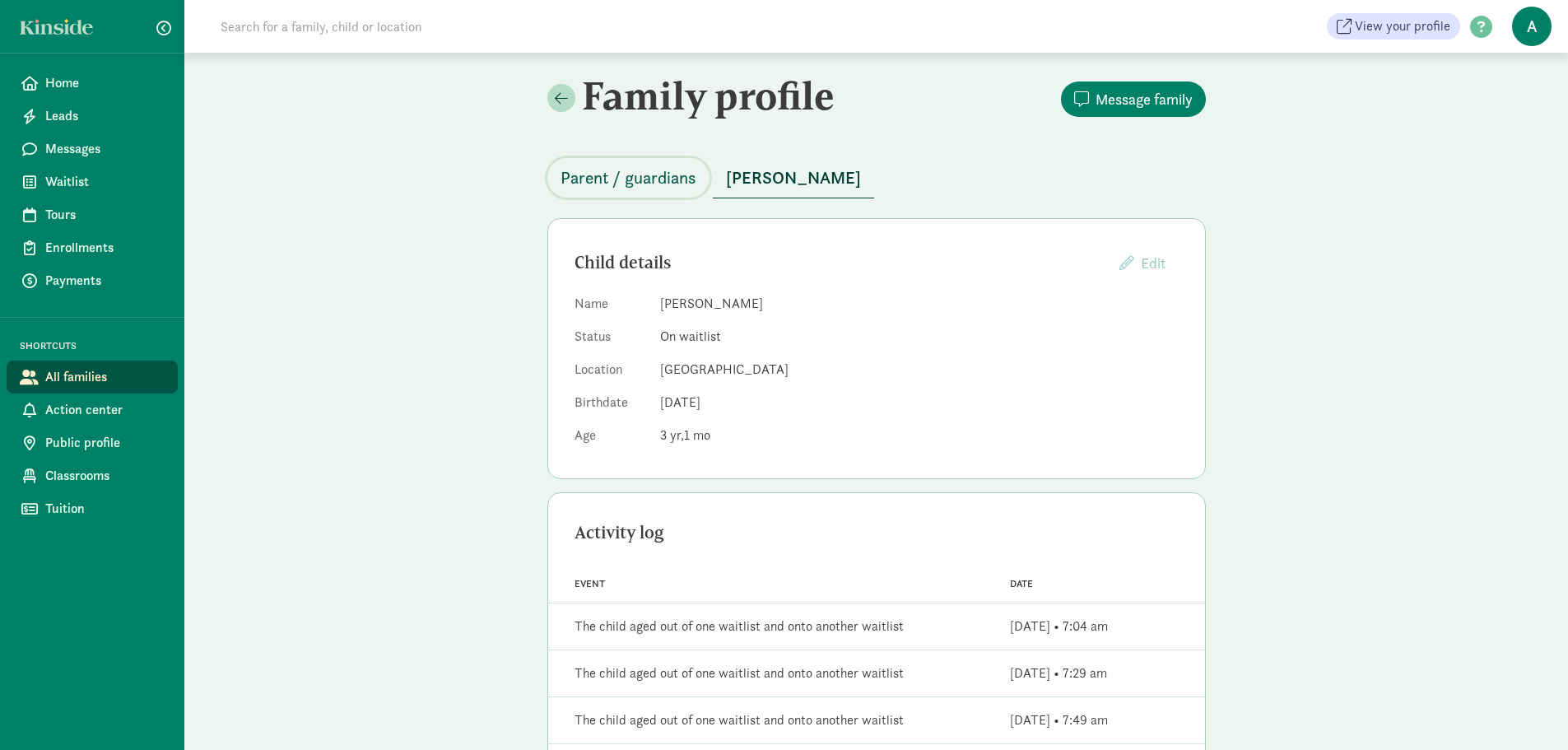
click at [656, 168] on span "Parent / guardians" at bounding box center [628, 177] width 135 height 26
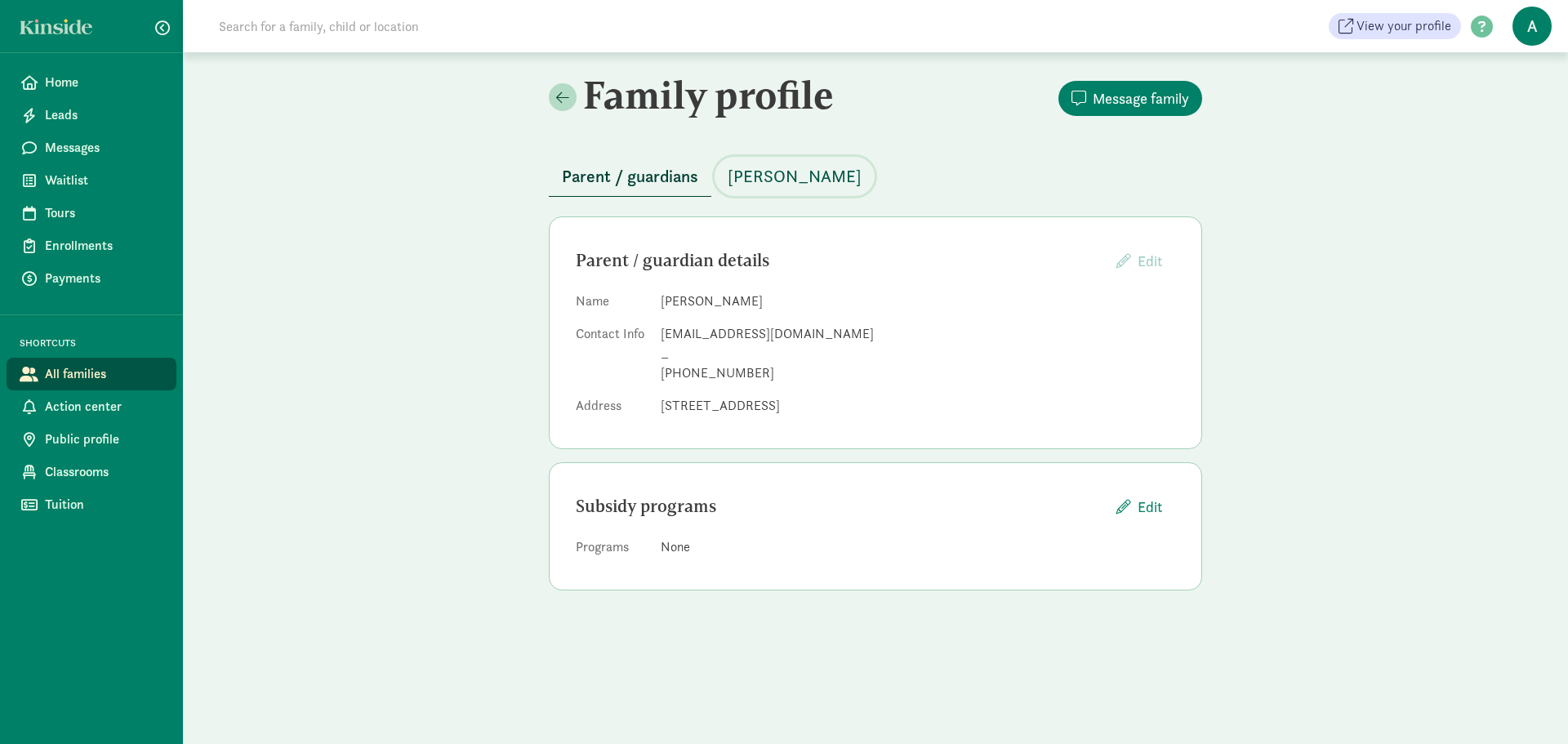
click at [755, 174] on span "[PERSON_NAME]" at bounding box center [795, 176] width 134 height 26
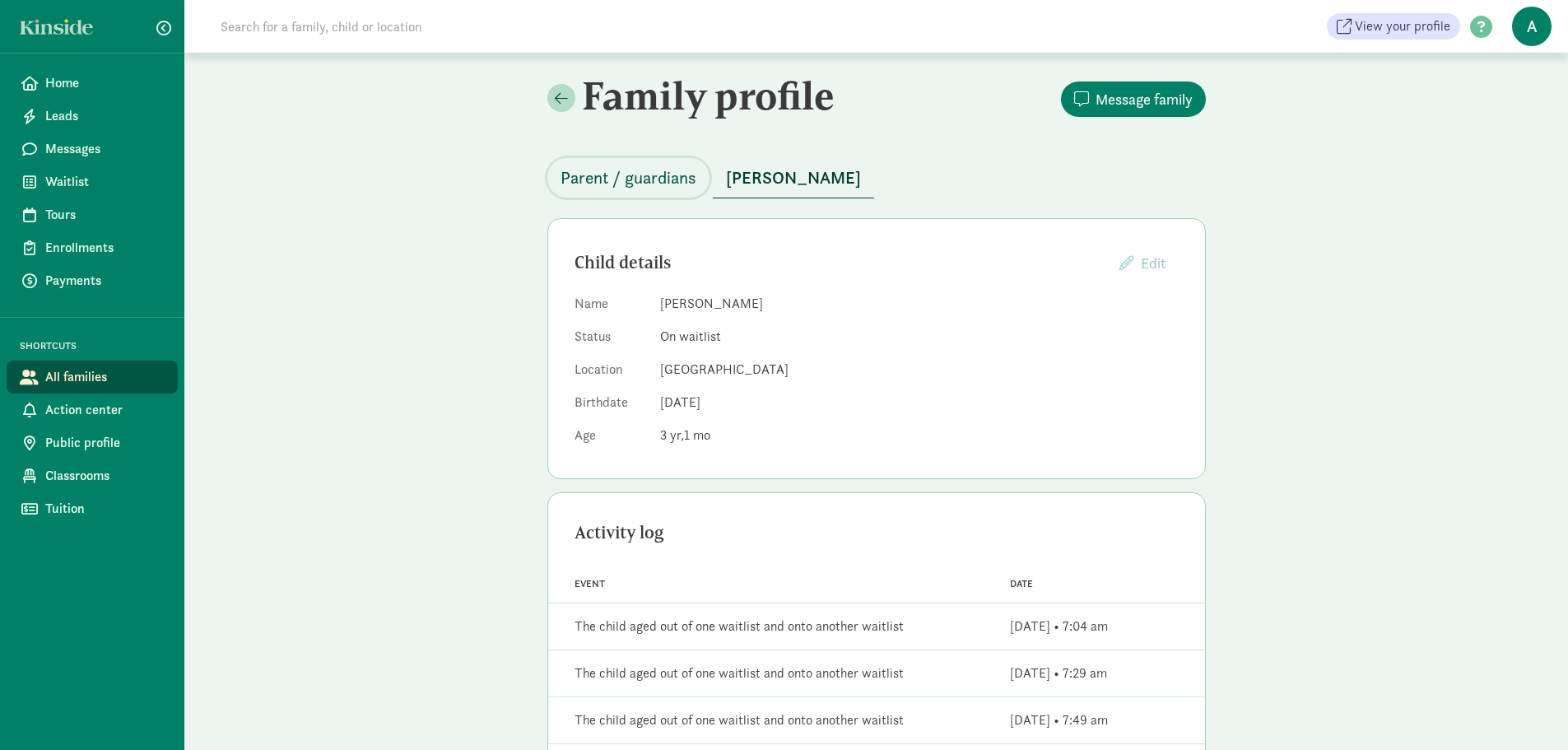
click at [659, 177] on span "Parent / guardians" at bounding box center [628, 177] width 135 height 26
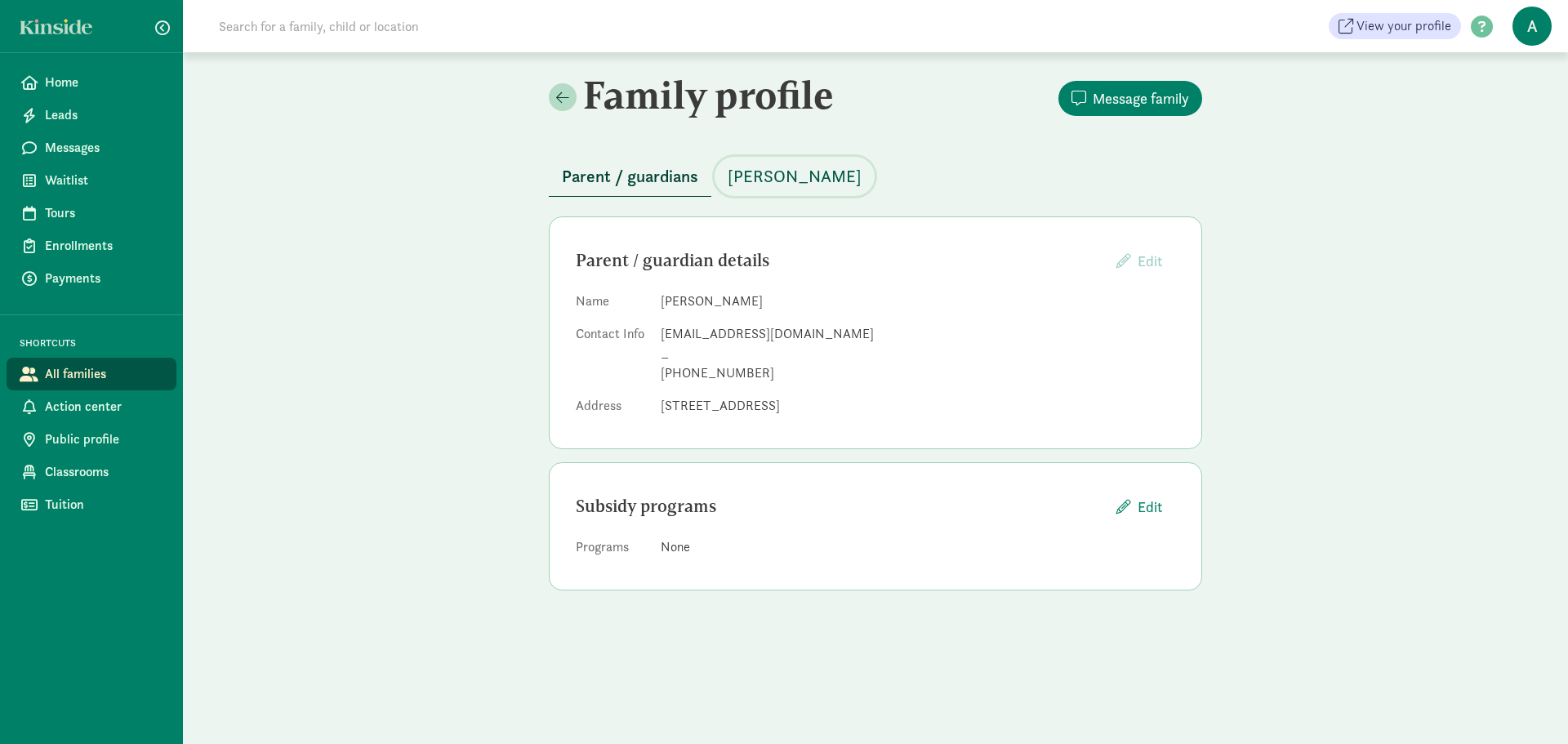
click at [766, 174] on span "[PERSON_NAME]" at bounding box center [795, 176] width 134 height 26
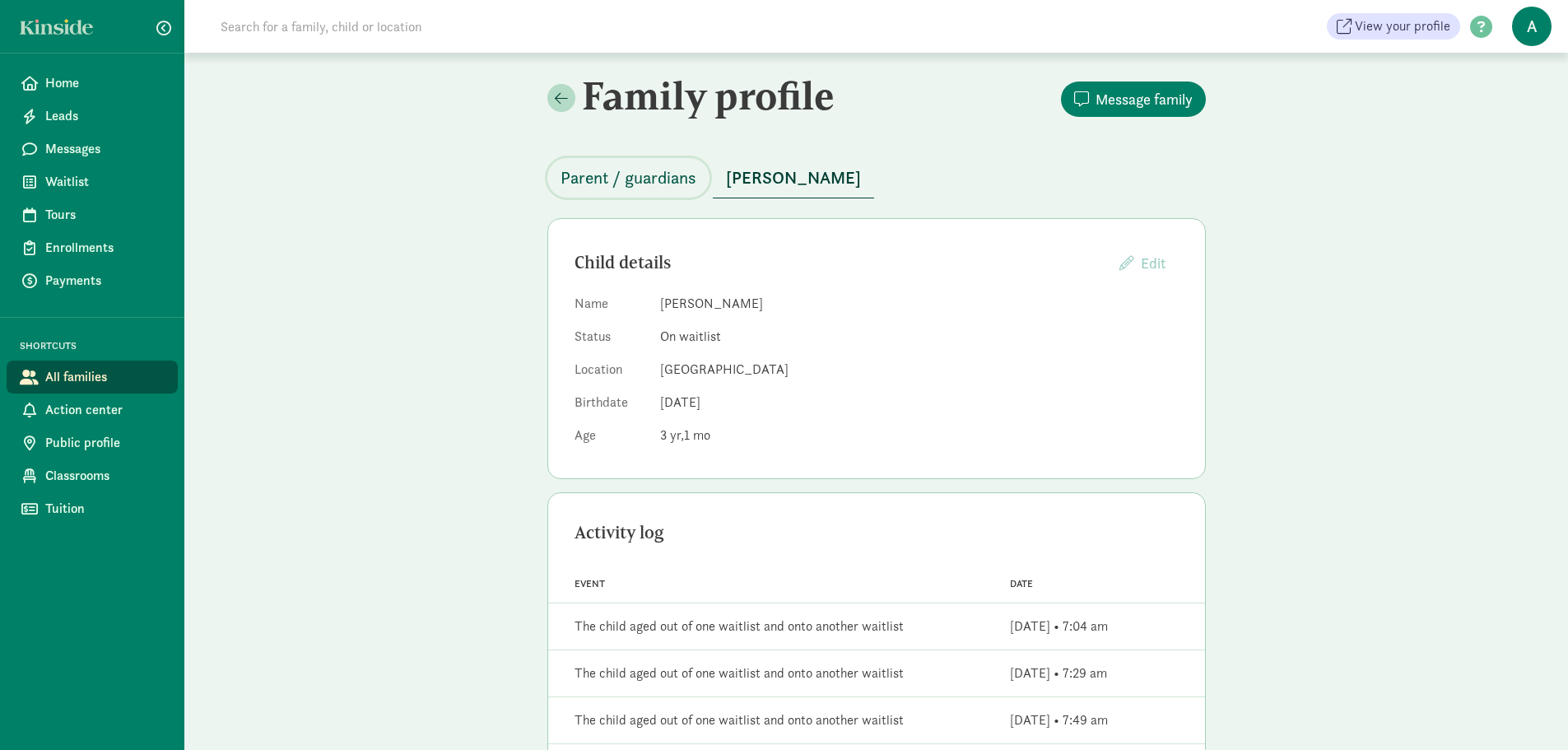
click at [651, 173] on span "Parent / guardians" at bounding box center [628, 177] width 135 height 26
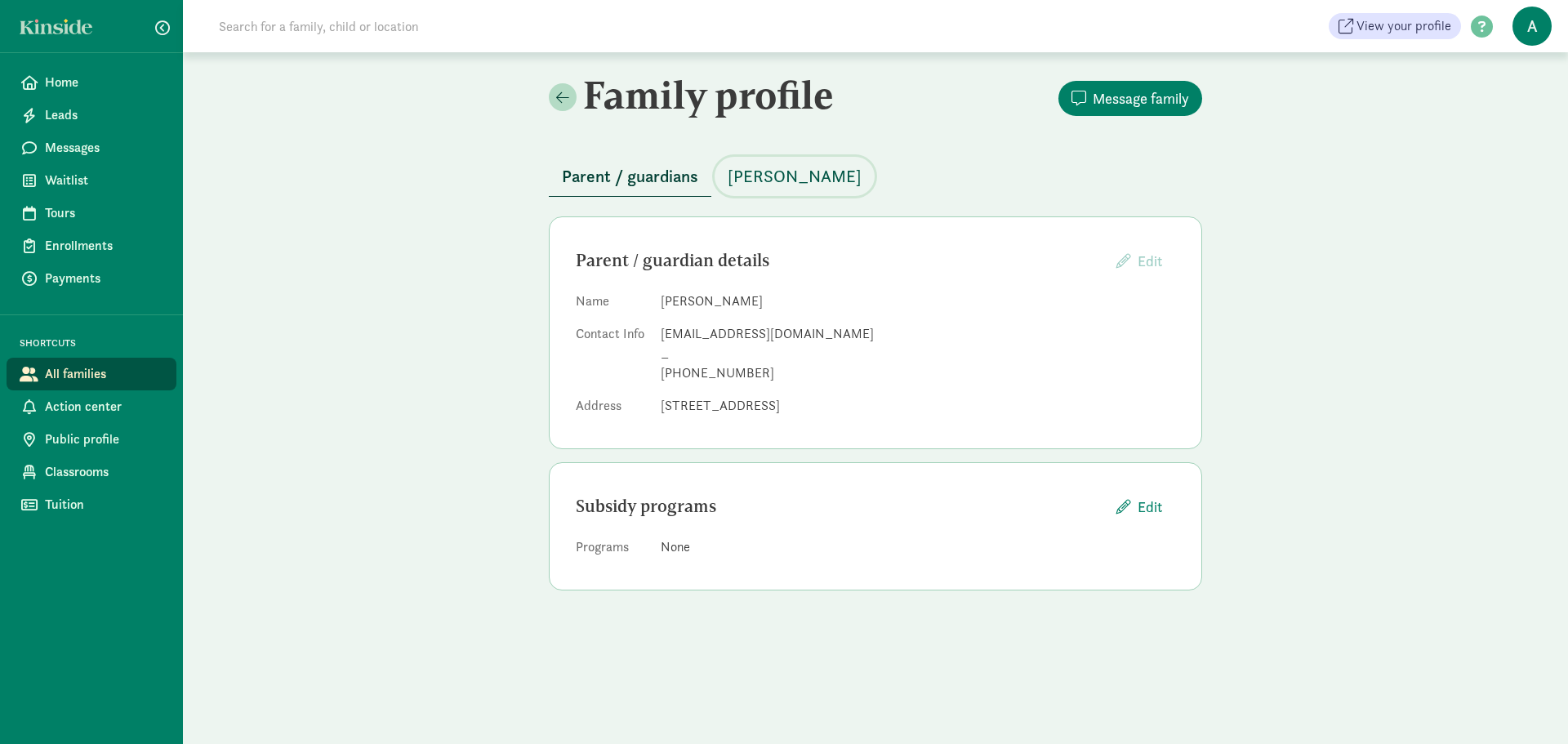
click at [755, 172] on span "[PERSON_NAME]" at bounding box center [795, 176] width 134 height 26
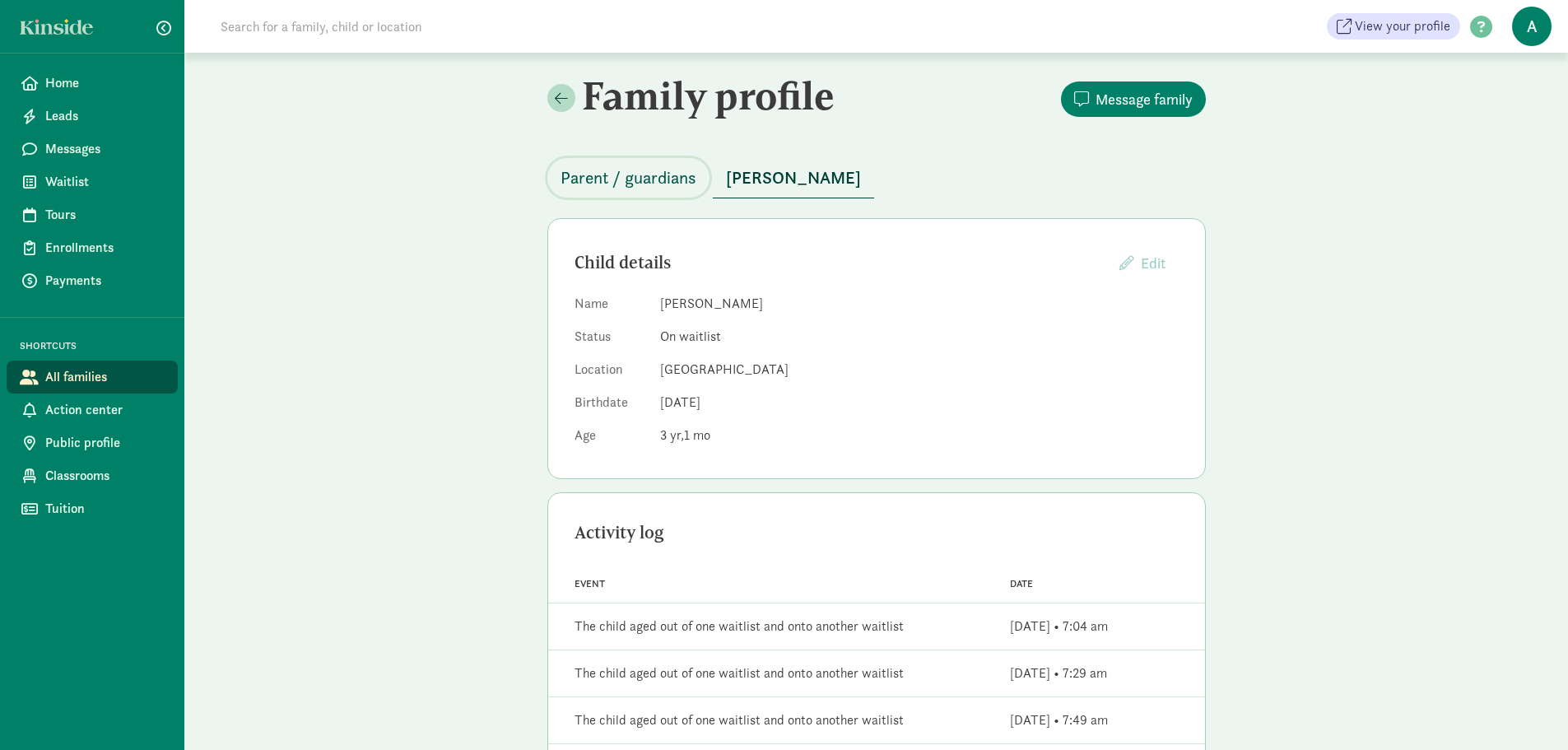
click at [659, 179] on span "Parent / guardians" at bounding box center [628, 177] width 135 height 26
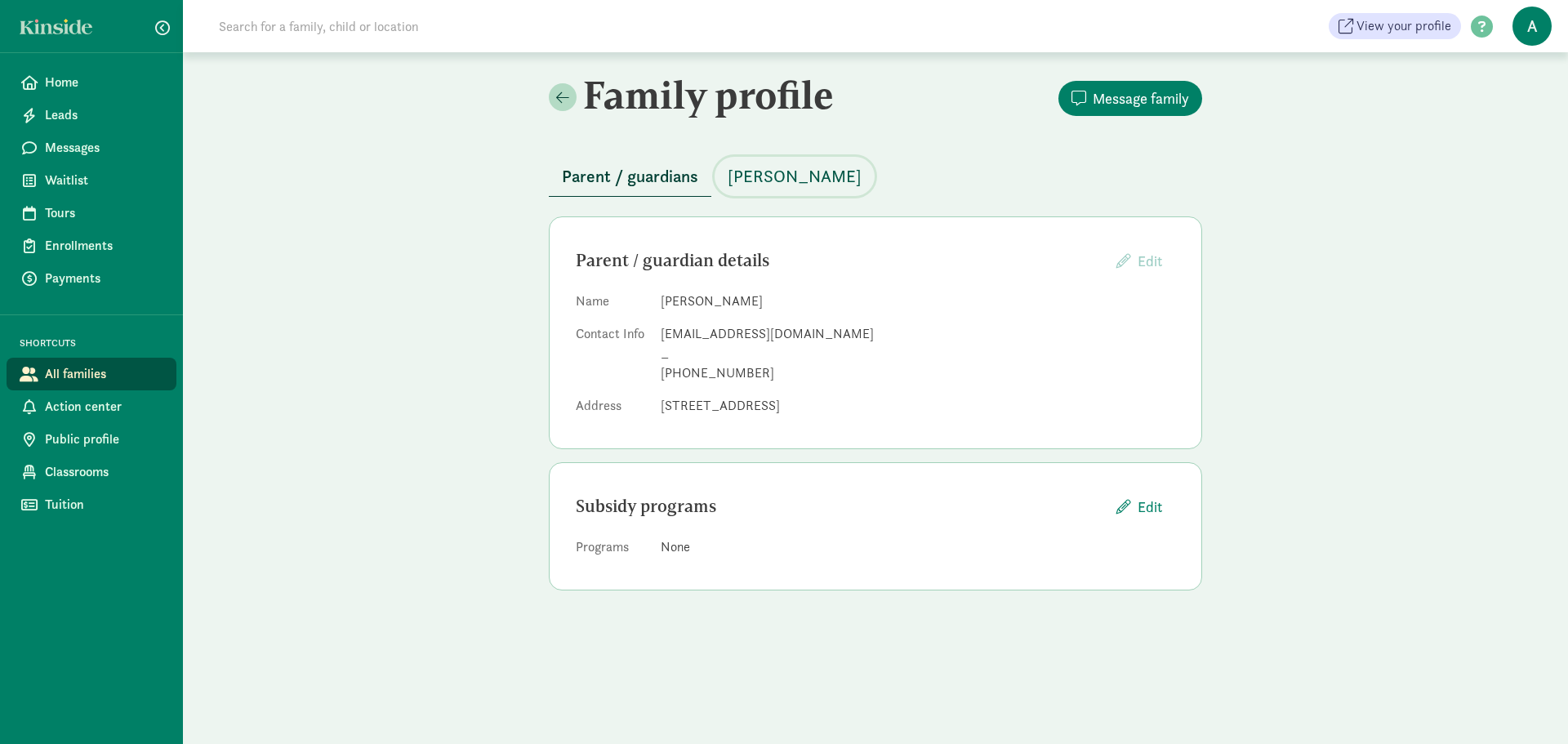
click at [760, 180] on span "[PERSON_NAME]" at bounding box center [795, 176] width 134 height 26
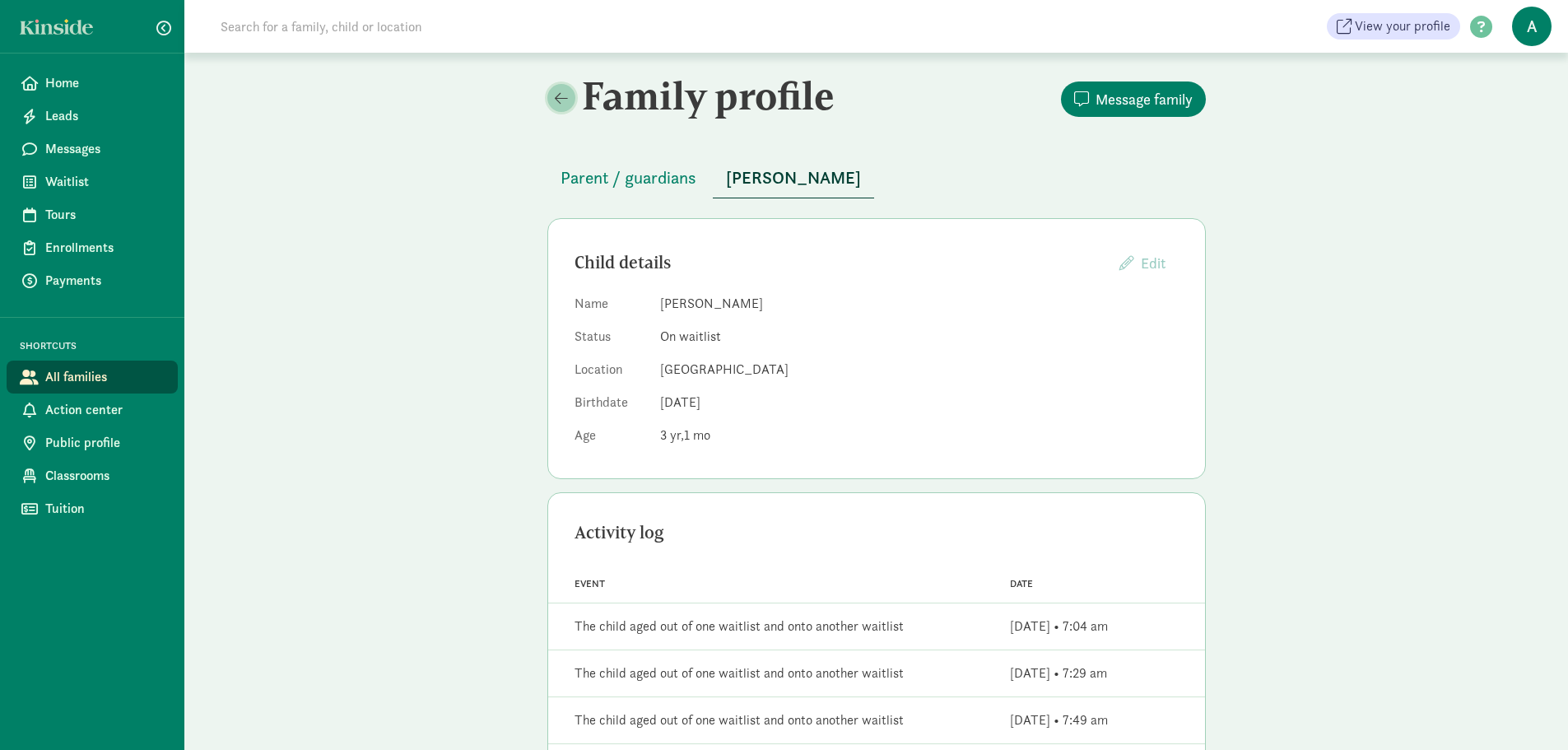
click at [560, 98] on span at bounding box center [560, 98] width 13 height 15
